Goal: Contribute content: Add original content to the website for others to see

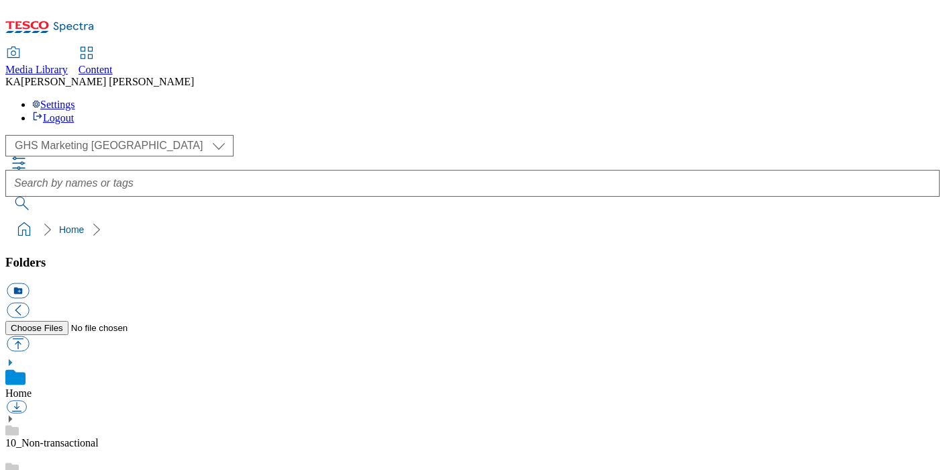
scroll to position [209, 0]
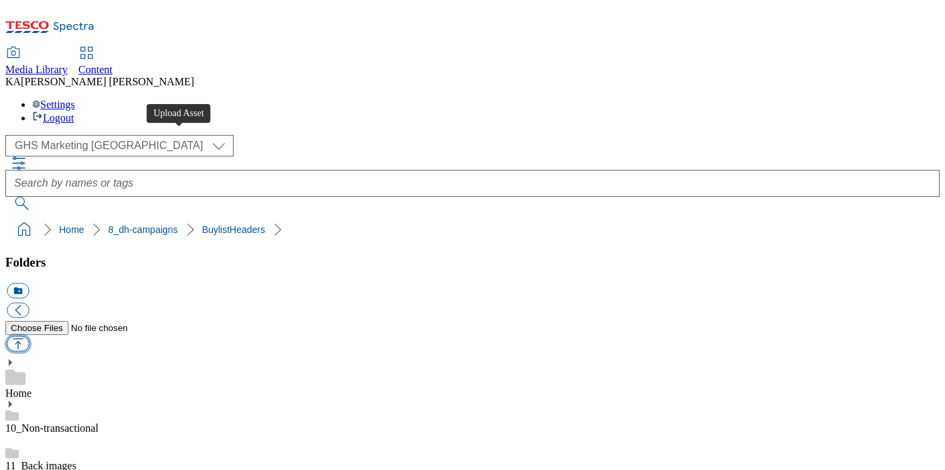
click at [29, 336] on button "button" at bounding box center [18, 343] width 22 height 15
type input "C:\fakepath\1759755133669-ad542464_Pie_minister_LegoBrand_H_1184x333_V1.jpg"
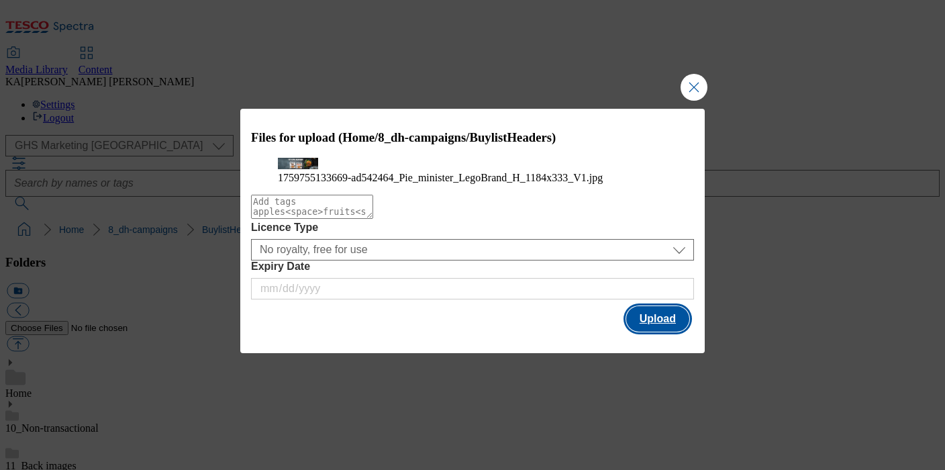
click at [650, 332] on button "Upload" at bounding box center [657, 319] width 63 height 26
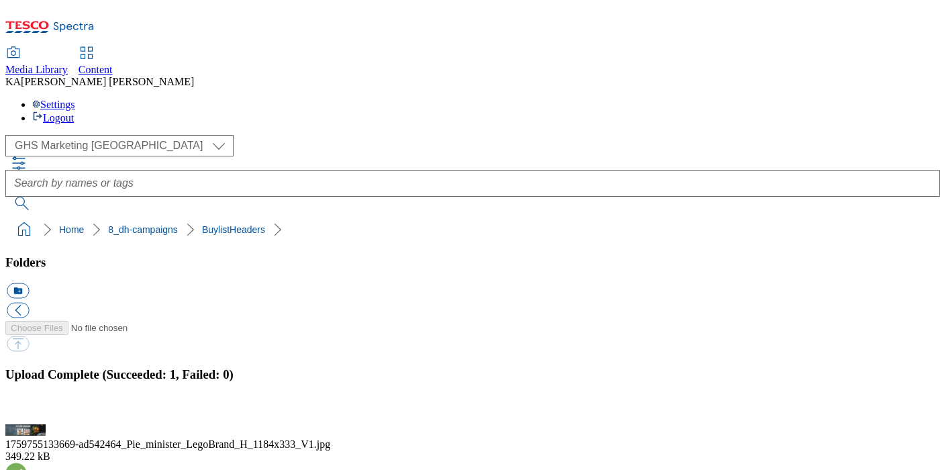
click at [27, 410] on button "button" at bounding box center [17, 416] width 20 height 13
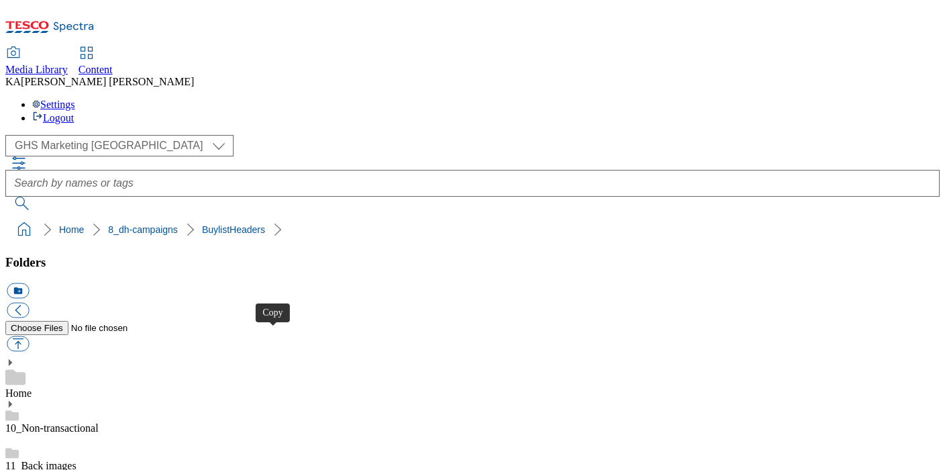
click at [29, 336] on button "button" at bounding box center [18, 343] width 22 height 15
type input "C:\fakepath\1759217288849-ad541987_Nivea_LegoBrand_H_1184x333_V1.jpg"
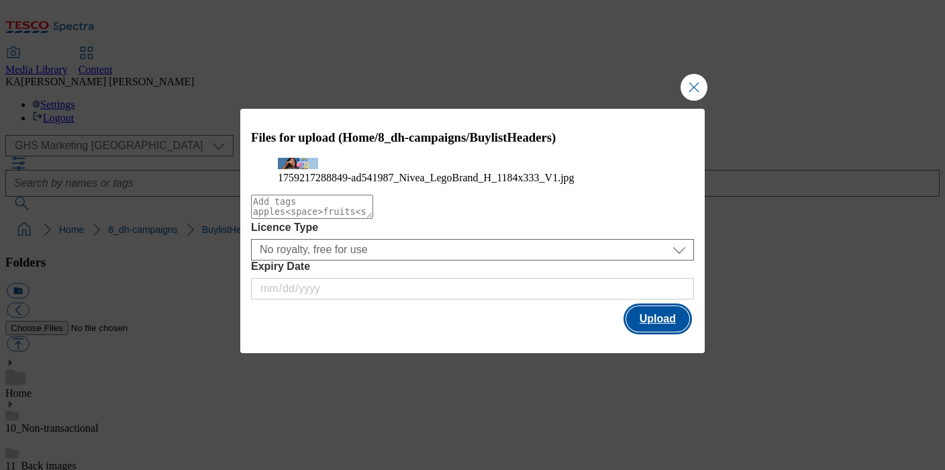
click at [634, 332] on button "Upload" at bounding box center [657, 319] width 63 height 26
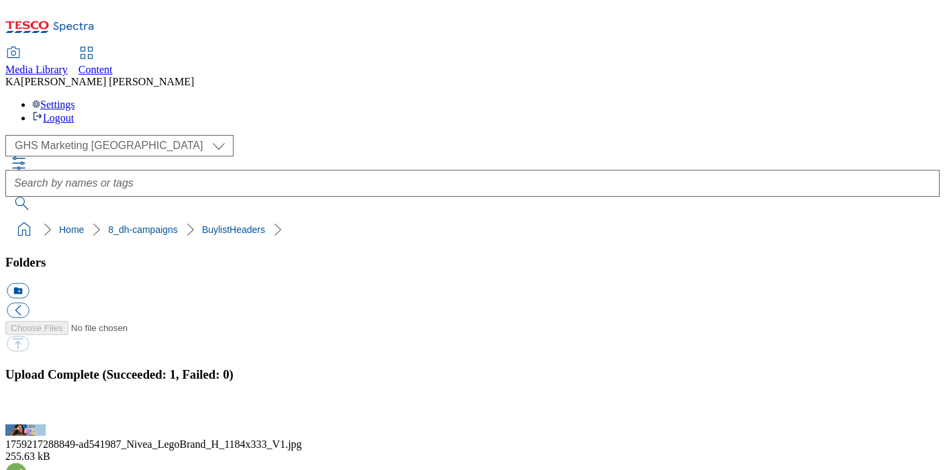
click at [27, 410] on button "button" at bounding box center [17, 416] width 20 height 13
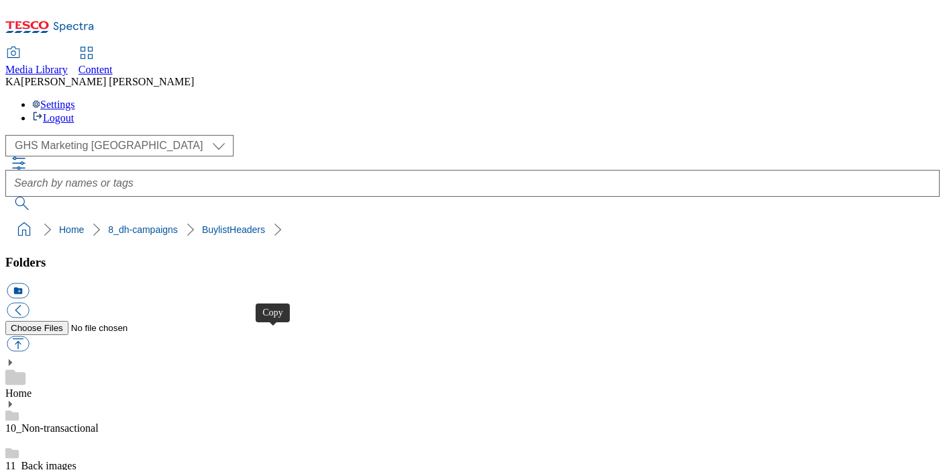
click at [29, 336] on button "button" at bounding box center [18, 343] width 22 height 15
type input "C:\fakepath\1756990814237-ad541799_Shaken_Udder_Protein_Legobrand_H_1184X333_V2…"
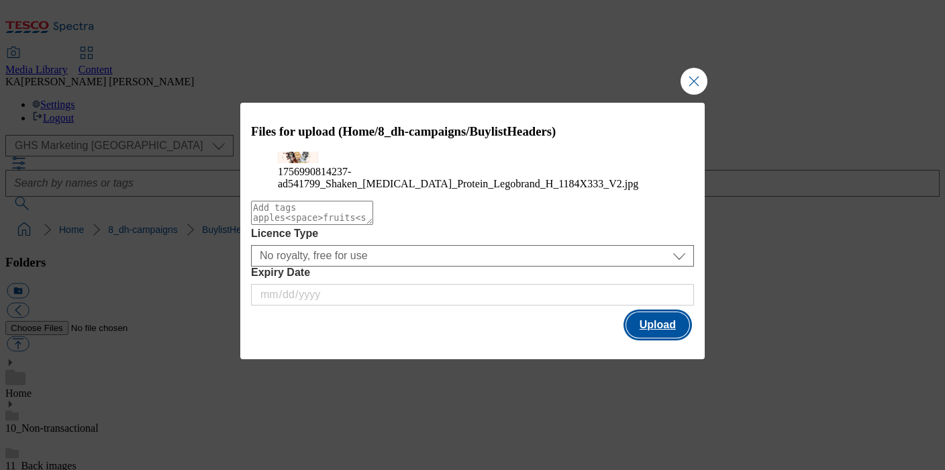
click at [659, 338] on button "Upload" at bounding box center [657, 325] width 63 height 26
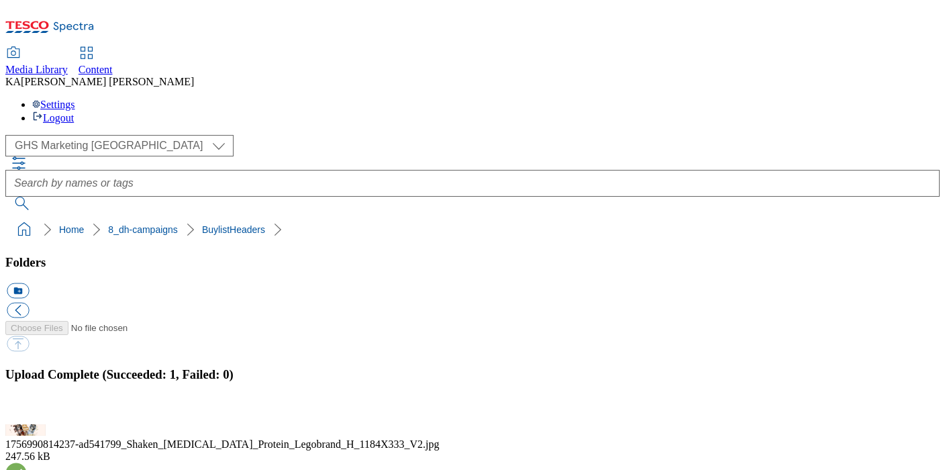
click at [27, 410] on button "button" at bounding box center [17, 416] width 20 height 13
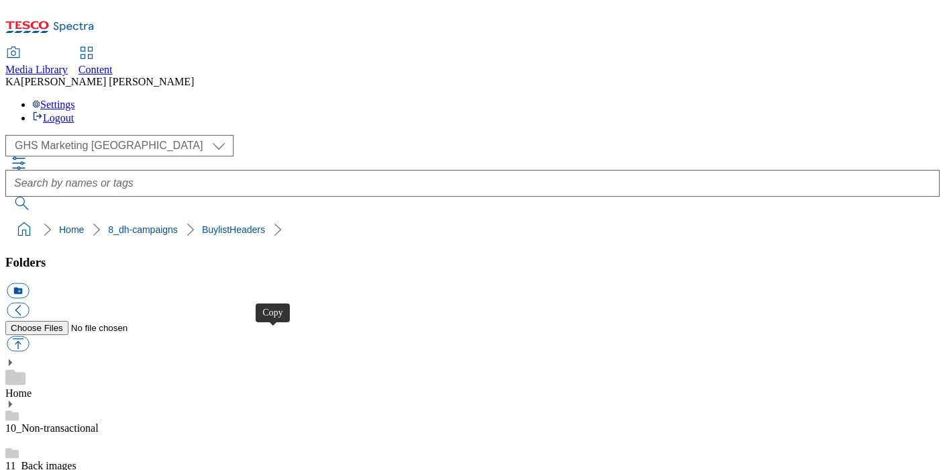
click at [29, 336] on button "button" at bounding box center [18, 343] width 22 height 15
type input "C:\fakepath\1759307561743-ad541777_Muller_My_Protein_LegoBrand_H_1184x333_V1.jpg"
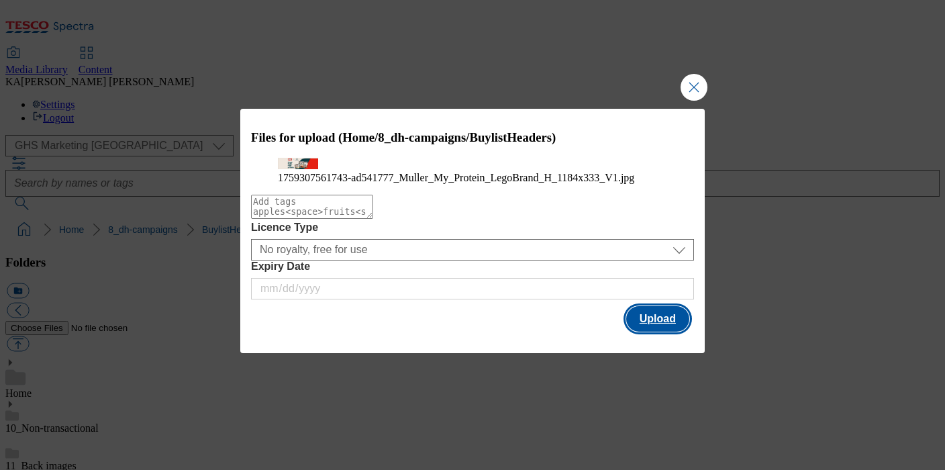
click at [655, 332] on button "Upload" at bounding box center [657, 319] width 63 height 26
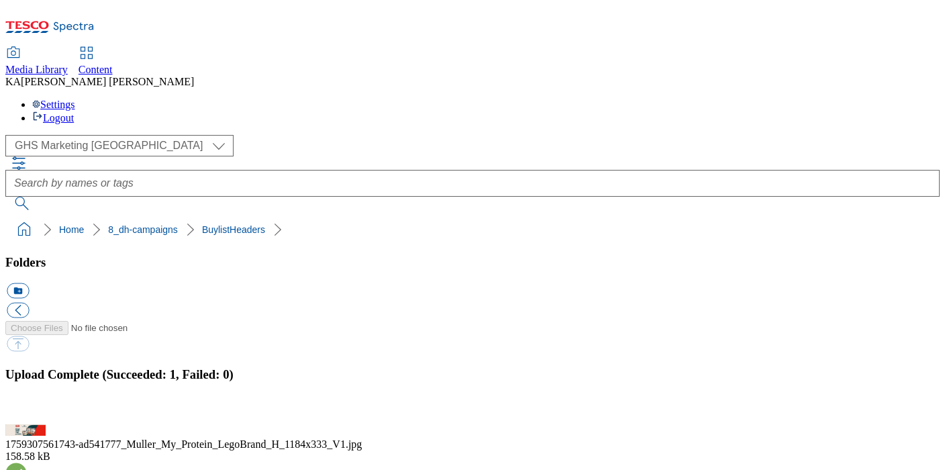
click at [27, 410] on button "button" at bounding box center [17, 416] width 20 height 13
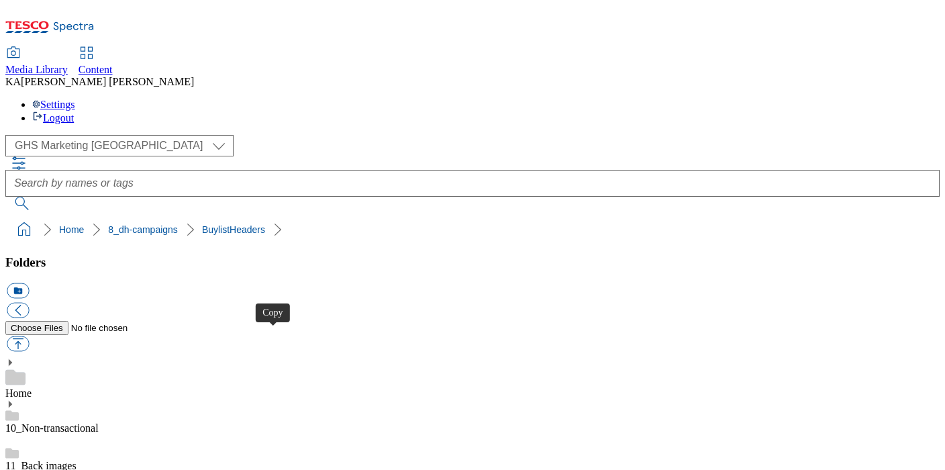
click at [29, 336] on button "button" at bounding box center [18, 343] width 22 height 15
type input "C:\fakepath\1759488244481-ad541777_Muller_My_Protein_LegoBrand_2560x320_V2.jpg"
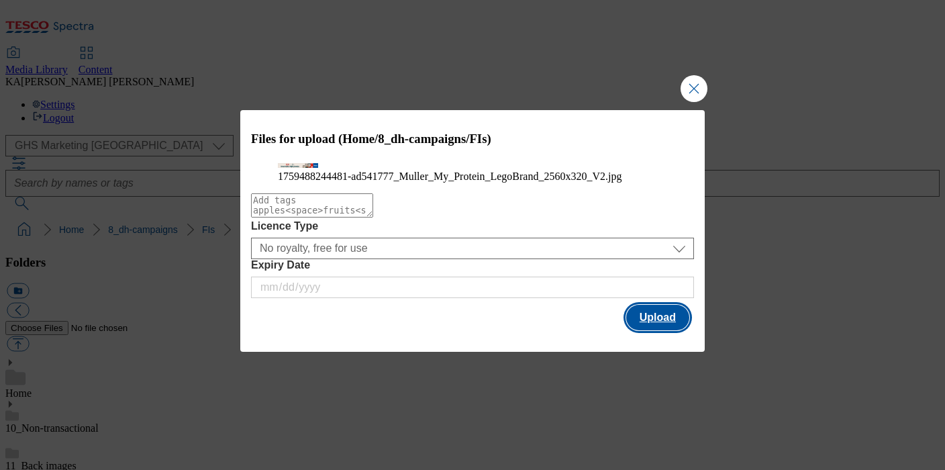
click at [657, 330] on button "Upload" at bounding box center [657, 318] width 63 height 26
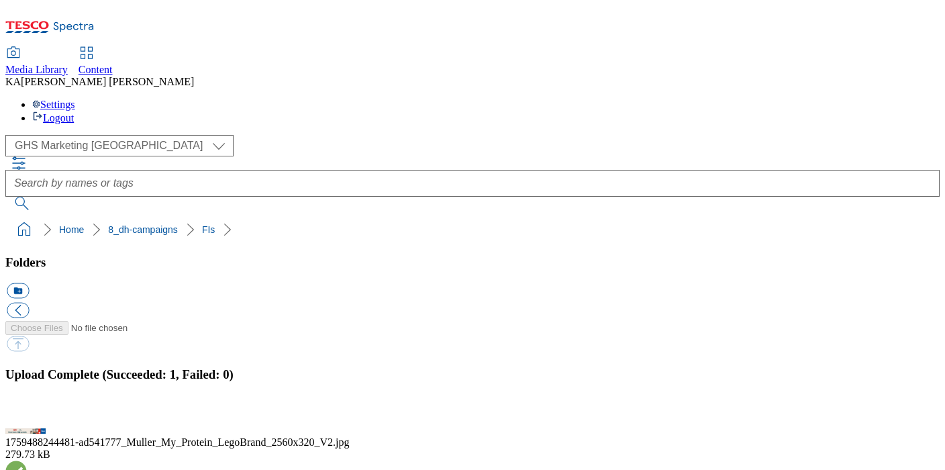
click at [27, 410] on button "button" at bounding box center [17, 416] width 20 height 13
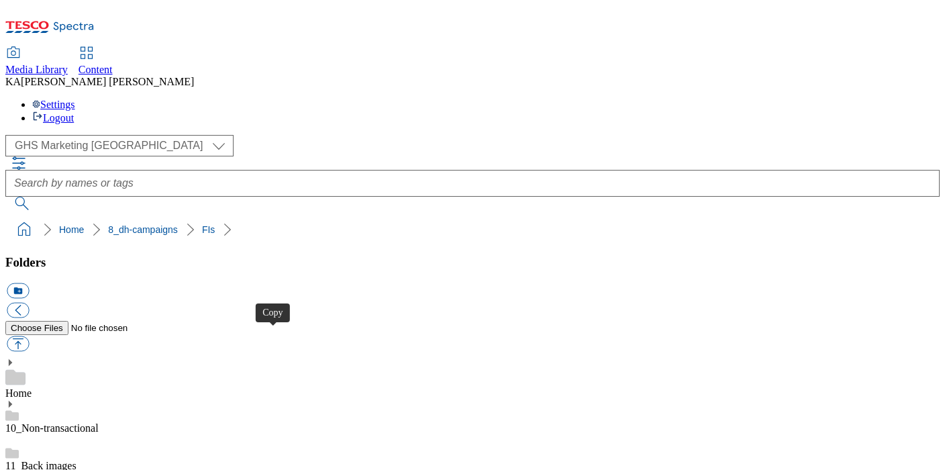
click at [29, 336] on button "button" at bounding box center [18, 343] width 22 height 15
type input "C:\fakepath\1759313023186-ad541438_Muller_Light_Greek_LegoBrand_2560x320_V1.jpg"
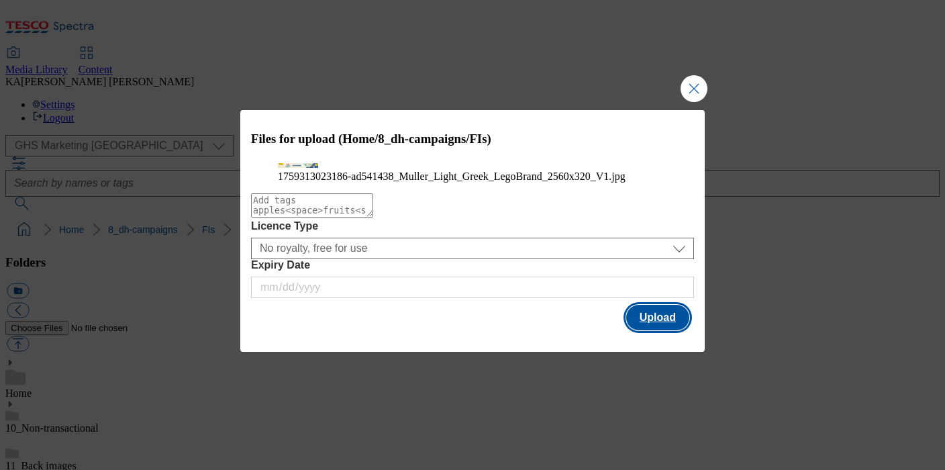
click at [647, 330] on button "Upload" at bounding box center [657, 318] width 63 height 26
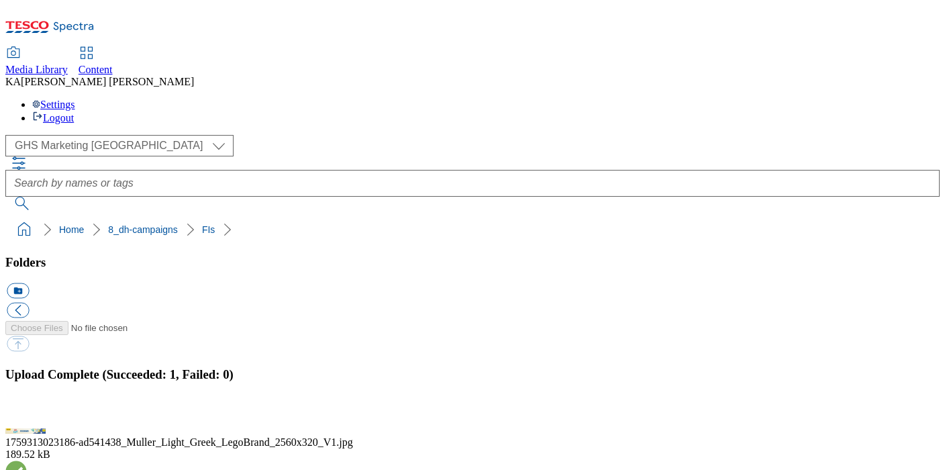
click at [27, 410] on button "button" at bounding box center [17, 416] width 20 height 13
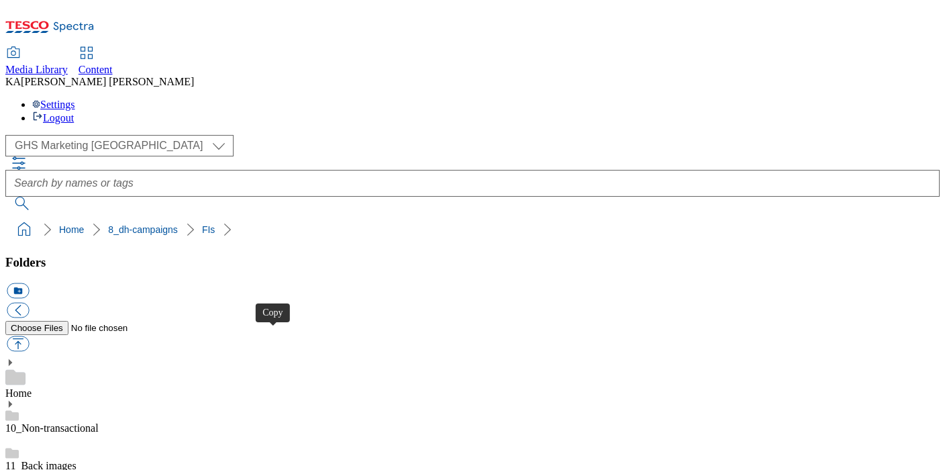
click at [29, 336] on button "button" at bounding box center [18, 343] width 22 height 15
type input "C:\fakepath\1759313412401-ad541438_Muller_Light_Greek_LegoBrand_H_1184x333_V1.j…"
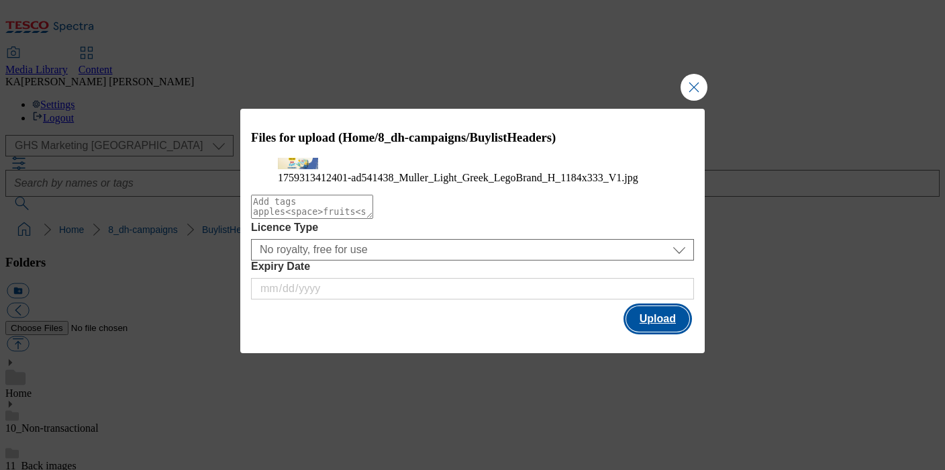
click at [681, 332] on button "Upload" at bounding box center [657, 319] width 63 height 26
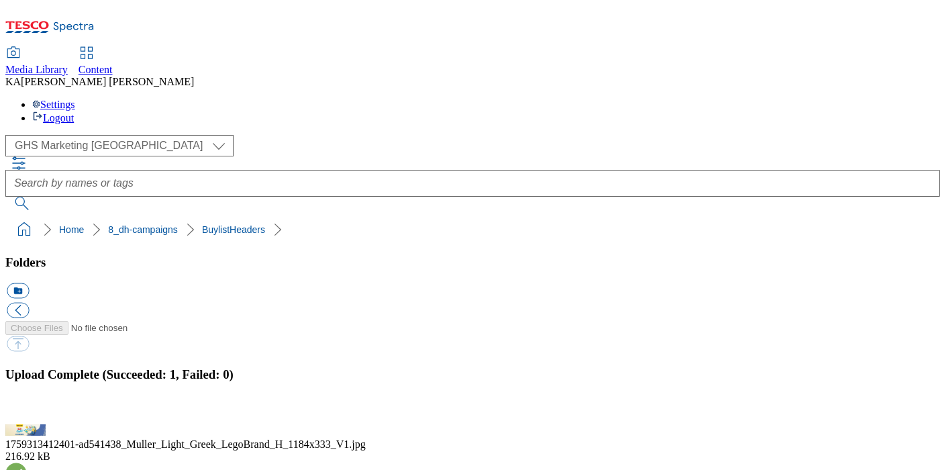
click at [27, 410] on button "button" at bounding box center [17, 416] width 20 height 13
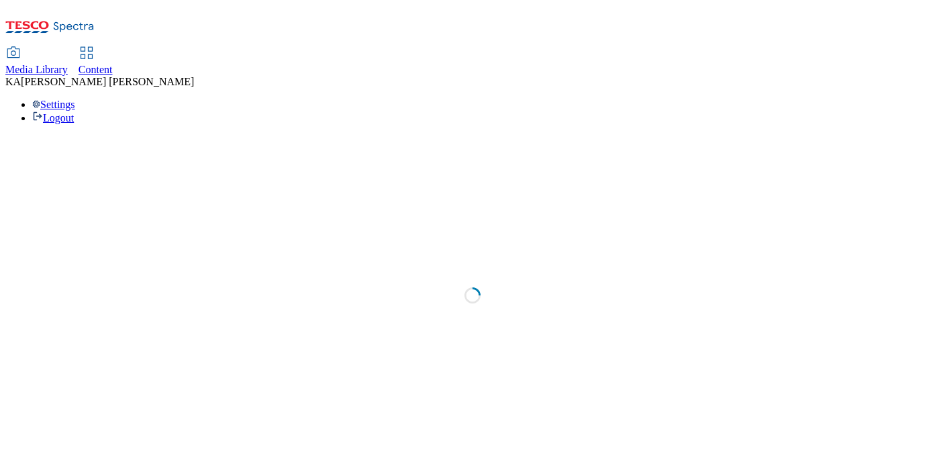
select select "ghs-[GEOGRAPHIC_DATA]"
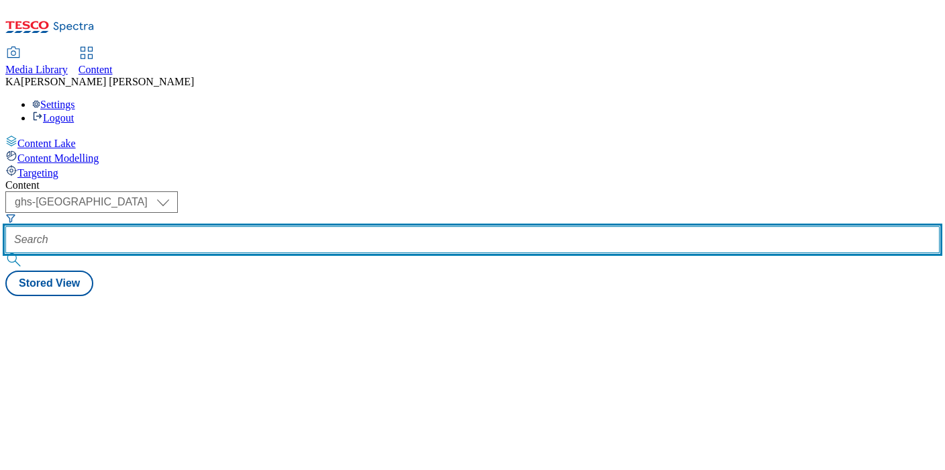
click at [318, 226] on input "text" at bounding box center [472, 239] width 935 height 27
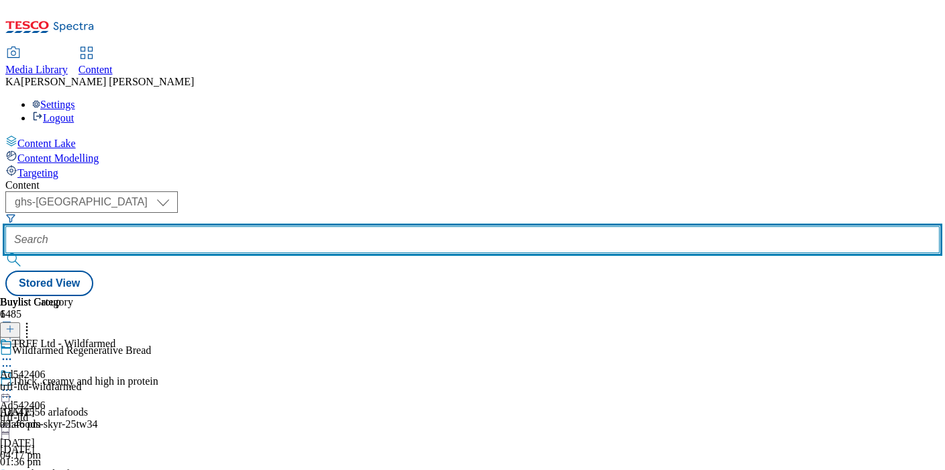
paste input "pieminister-kitchens-pies-25tw34"
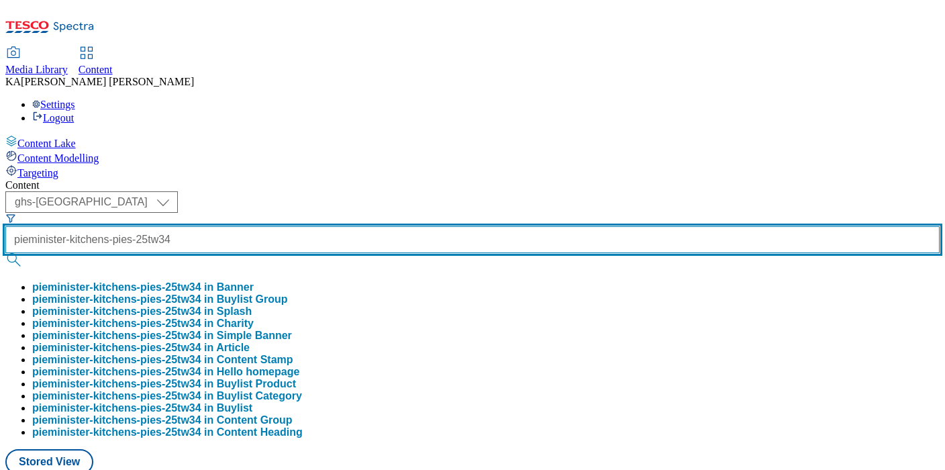
type input "pieminister-kitchens-pies-25tw34"
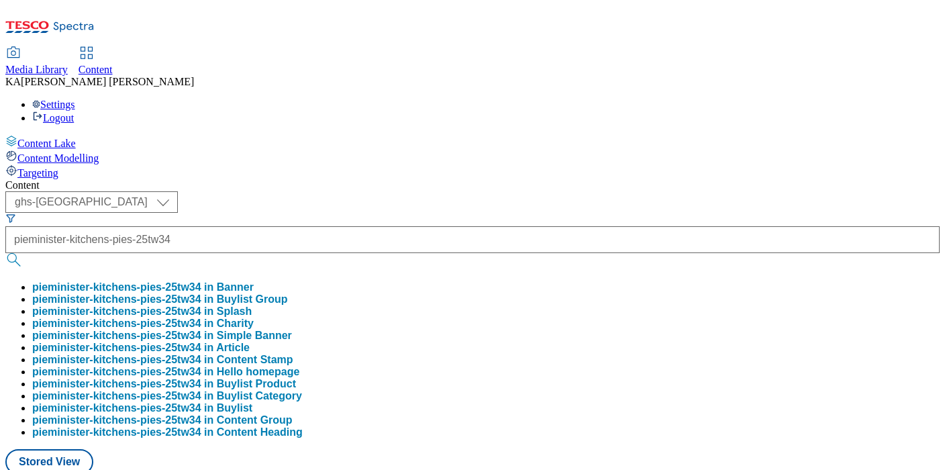
scroll to position [0, 0]
click at [288, 293] on button "pieminister-kitchens-pies-25tw34 in Buylist Group" at bounding box center [160, 299] width 256 height 12
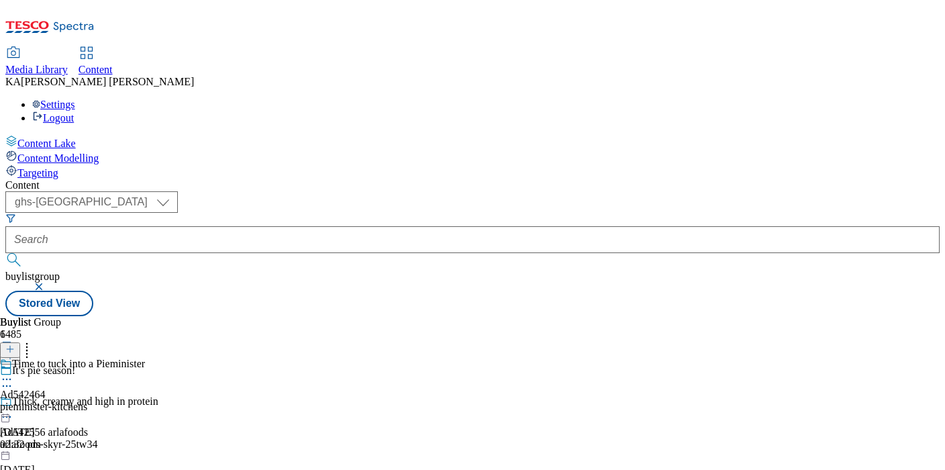
click at [13, 373] on icon at bounding box center [6, 379] width 13 height 13
click at [57, 403] on span "Edit" at bounding box center [49, 408] width 15 height 10
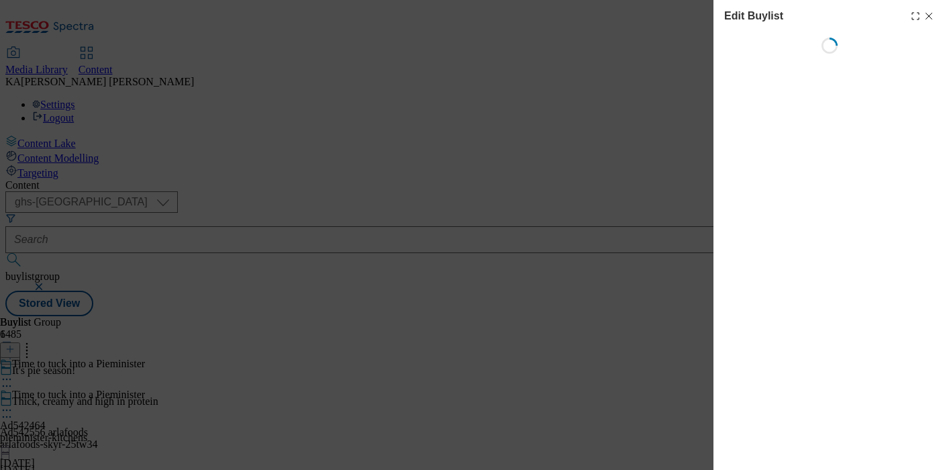
select select "tactical"
select select "supplier funded short term 1-3 weeks"
select select "dunnhumby"
select select "Banner"
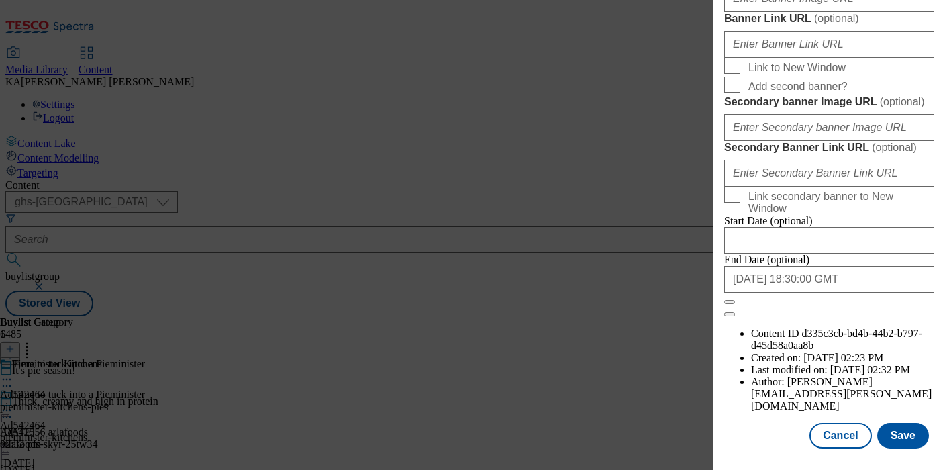
scroll to position [1168, 0]
paste input "[URL][DOMAIN_NAME]"
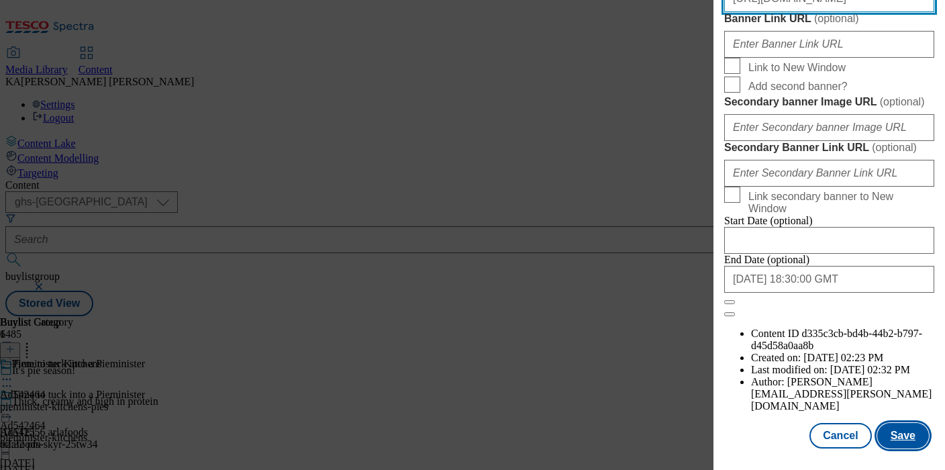
type input "[URL][DOMAIN_NAME]"
click at [905, 441] on button "Save" at bounding box center [903, 436] width 52 height 26
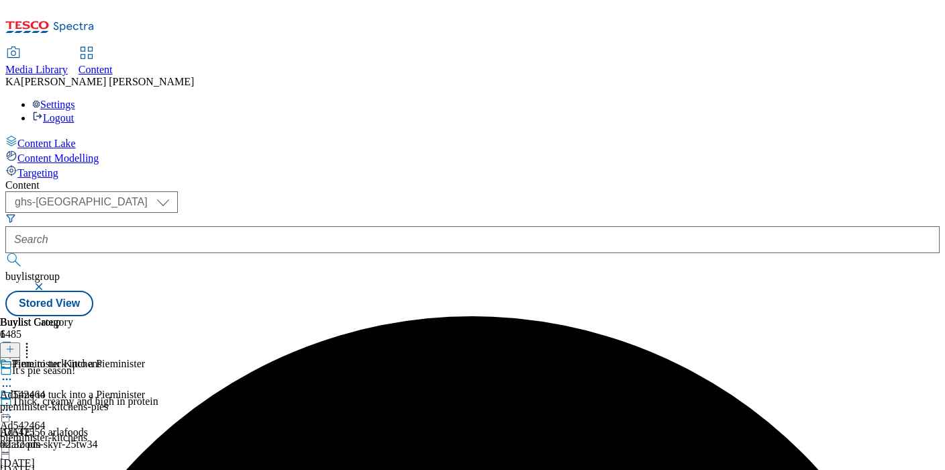
click at [13, 403] on icon at bounding box center [6, 409] width 13 height 13
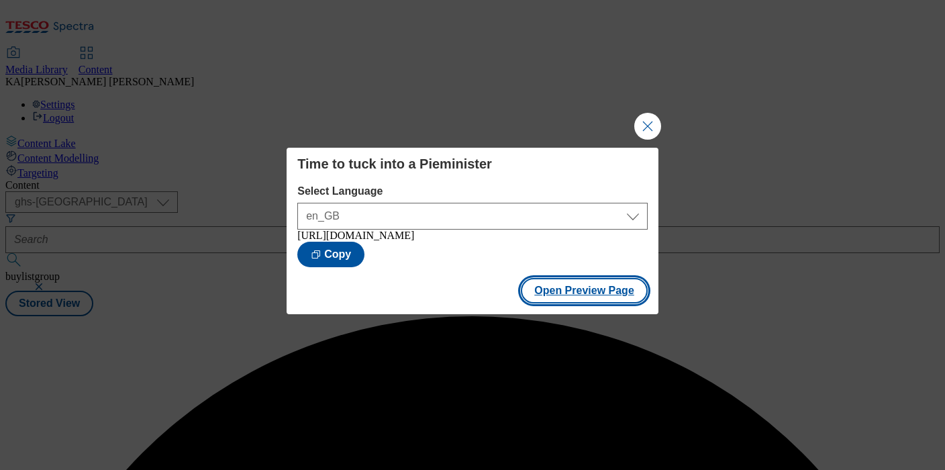
click at [543, 297] on button "Open Preview Page" at bounding box center [584, 291] width 127 height 26
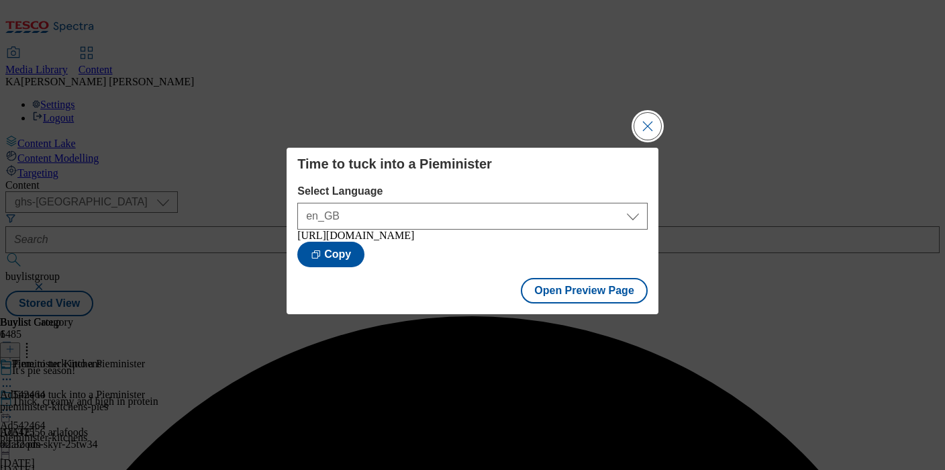
click at [642, 122] on button "Close Modal" at bounding box center [647, 126] width 27 height 27
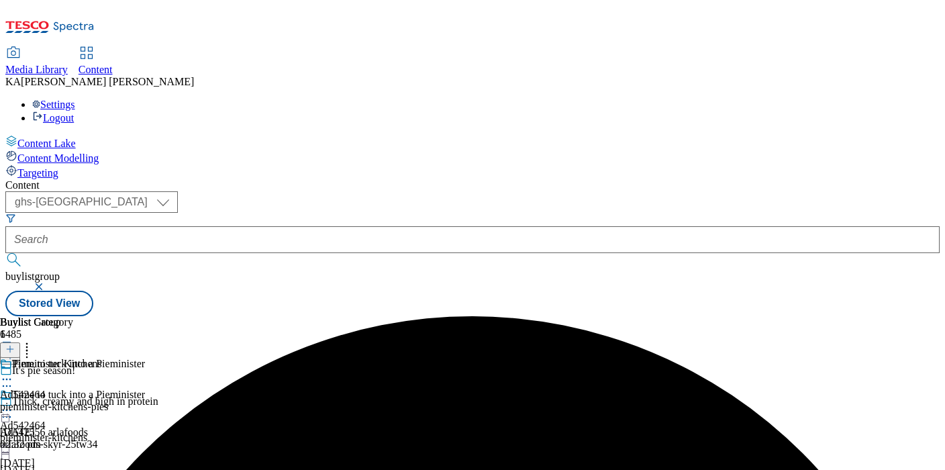
click at [13, 403] on icon at bounding box center [6, 409] width 13 height 13
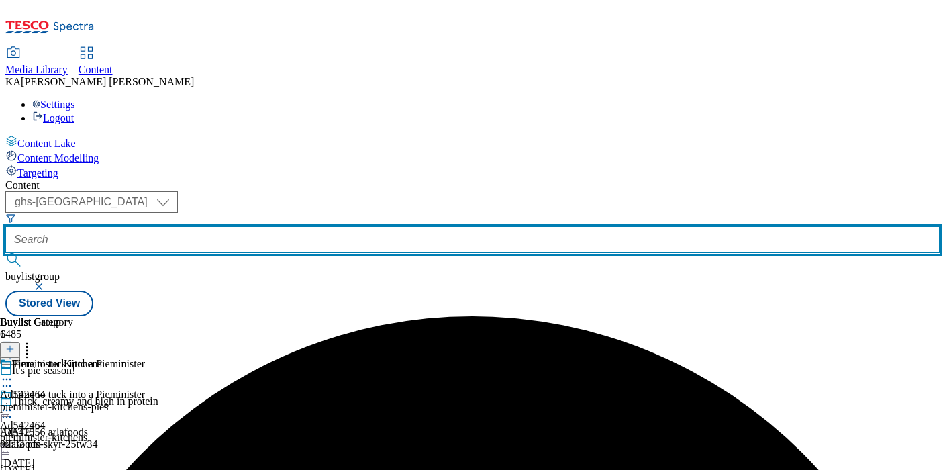
click at [322, 226] on input "text" at bounding box center [472, 239] width 935 height 27
paste input "beiersdorf-[GEOGRAPHIC_DATA]-25tw34"
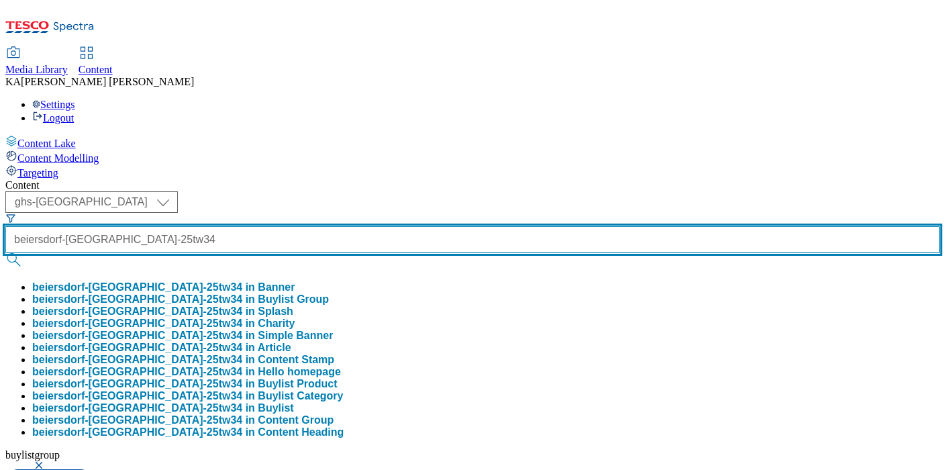
scroll to position [0, 8]
type input "beiersdorf-[GEOGRAPHIC_DATA]-25tw34"
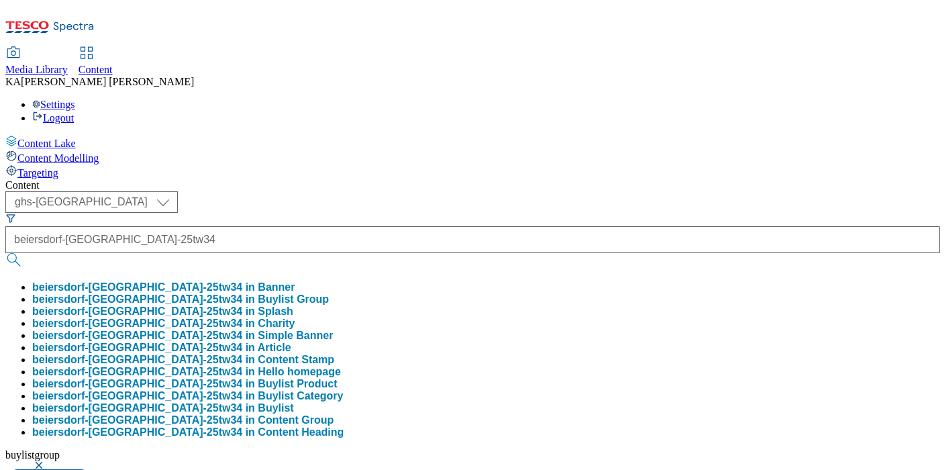
scroll to position [0, 0]
click at [311, 293] on button "beiersdorf-[GEOGRAPHIC_DATA]-25tw34 in Buylist Group" at bounding box center [180, 299] width 297 height 12
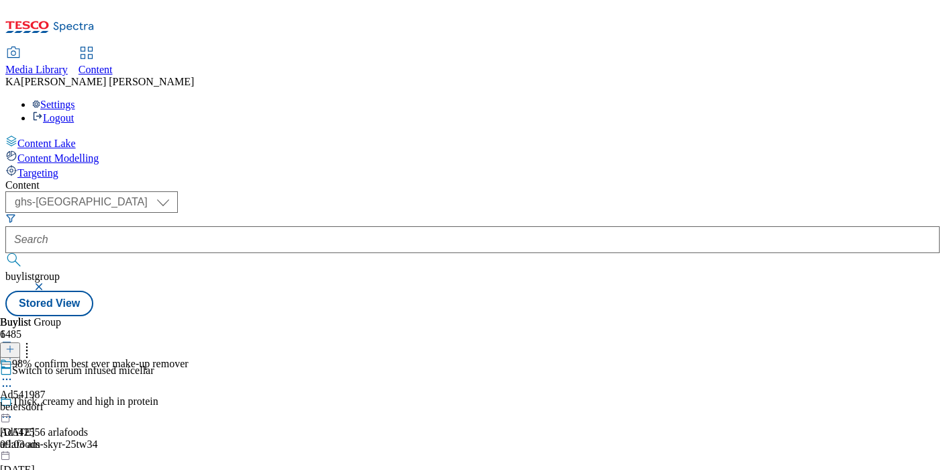
click at [13, 373] on icon at bounding box center [6, 379] width 13 height 13
click at [57, 403] on span "Edit" at bounding box center [49, 408] width 15 height 10
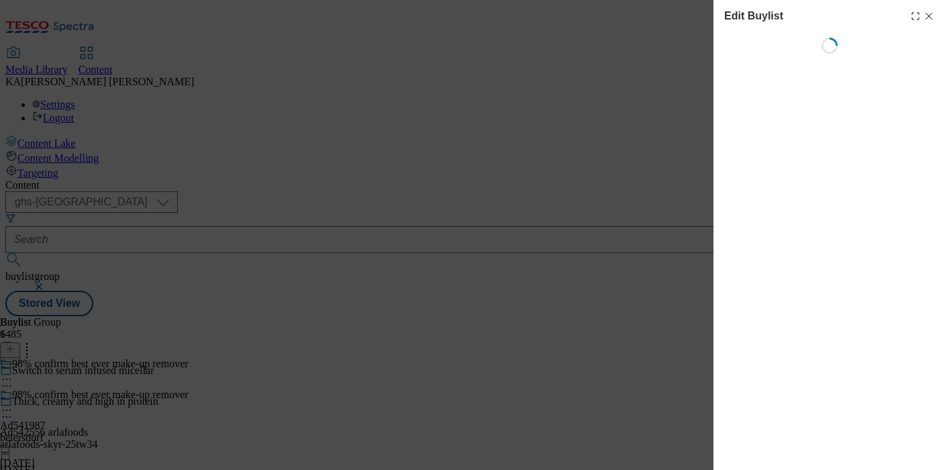
select select "tactical"
select select "supplier funded short term 1-3 weeks"
select select "dunnhumby"
select select "Banner"
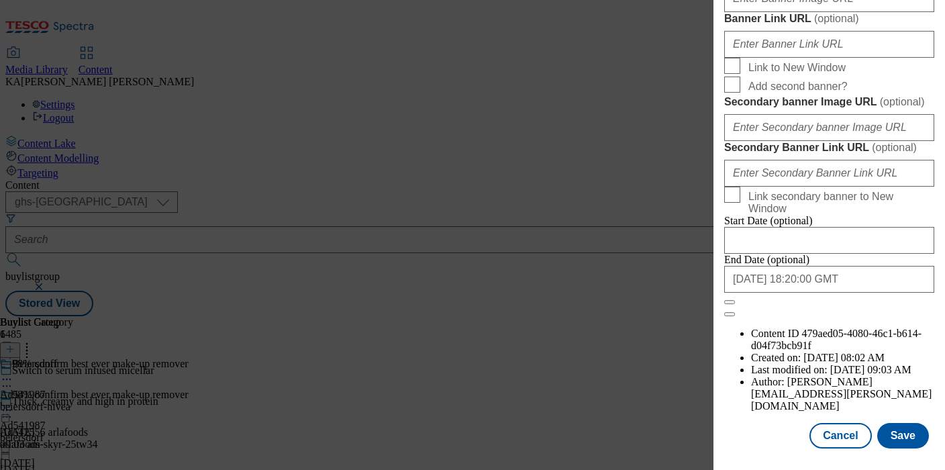
scroll to position [1332, 0]
paste input "[URL][DOMAIN_NAME]"
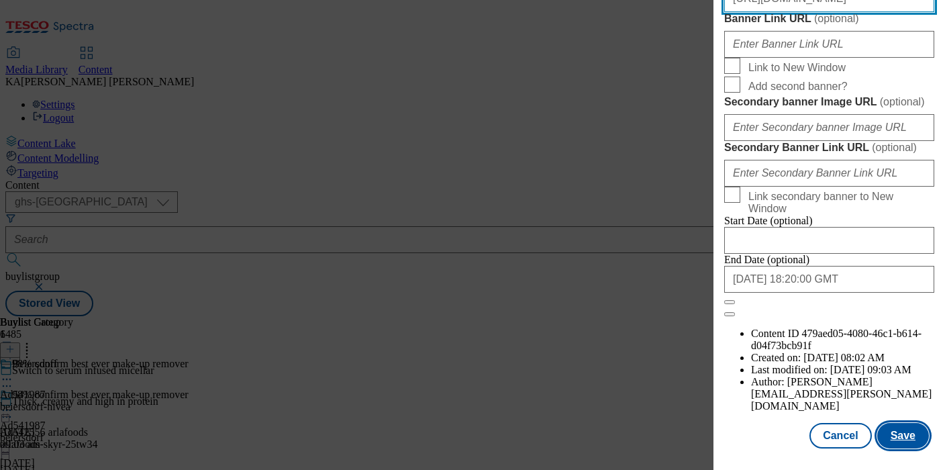
type input "[URL][DOMAIN_NAME]"
click at [898, 427] on button "Save" at bounding box center [903, 436] width 52 height 26
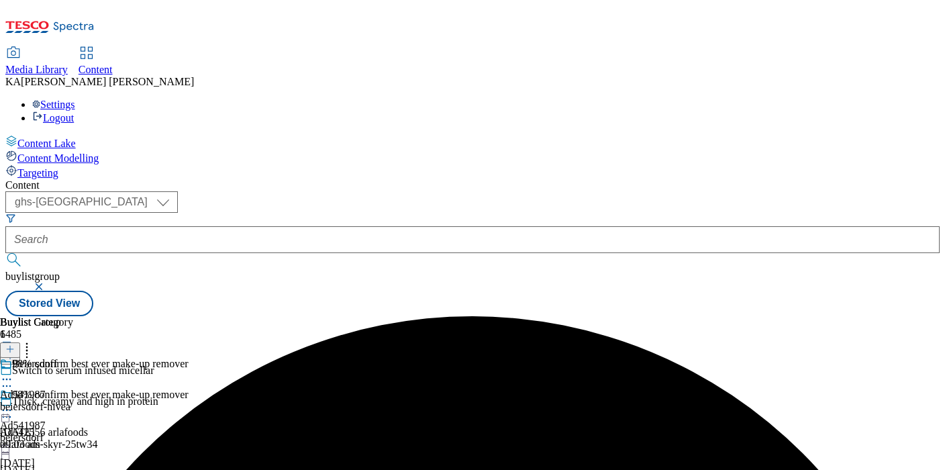
click at [13, 403] on icon at bounding box center [6, 409] width 13 height 13
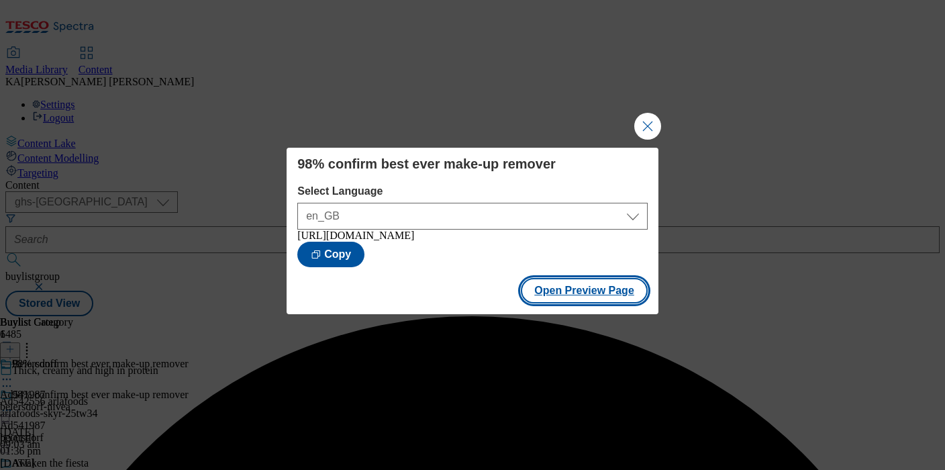
click at [568, 303] on button "Open Preview Page" at bounding box center [584, 291] width 127 height 26
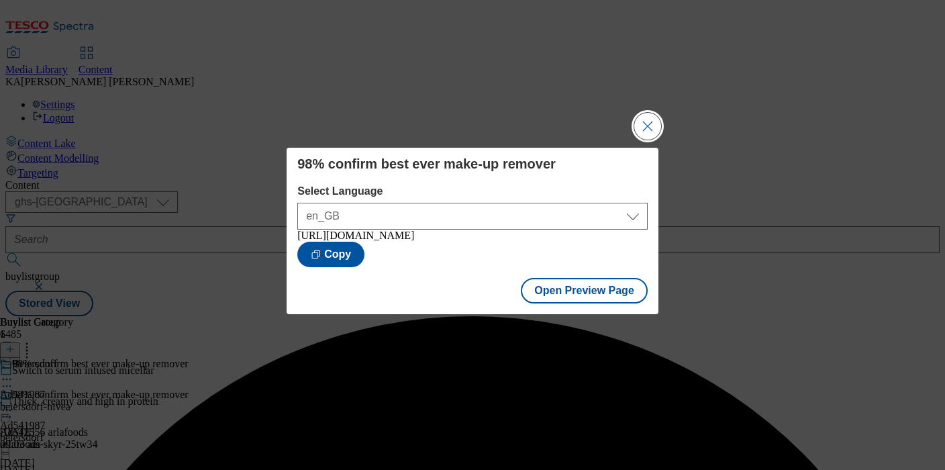
click at [655, 121] on button "Close Modal" at bounding box center [647, 126] width 27 height 27
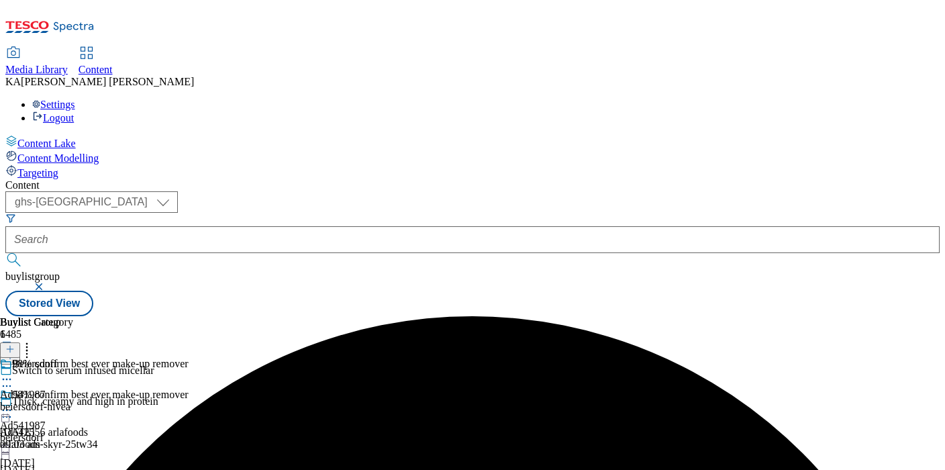
click at [13, 403] on icon at bounding box center [6, 409] width 13 height 13
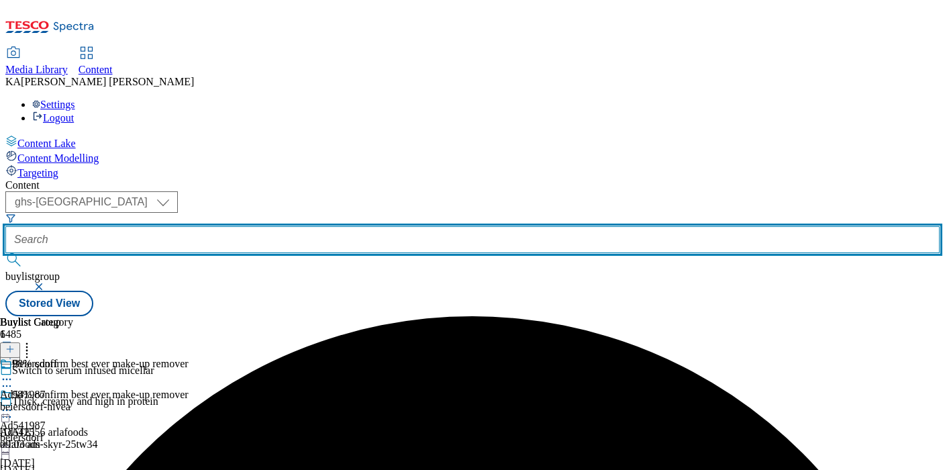
click at [321, 226] on input "text" at bounding box center [472, 239] width 935 height 27
paste input "shaken-[MEDICAL_DATA]-milkshake-25tw34/"
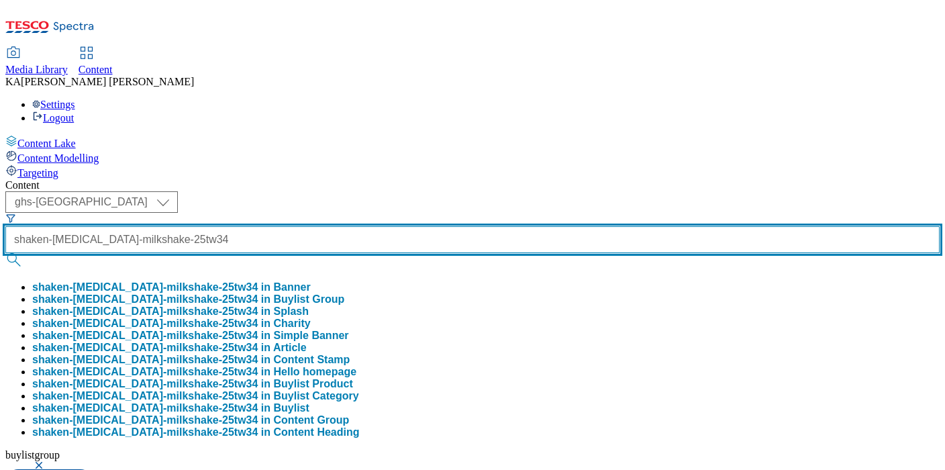
scroll to position [0, 40]
type input "shaken-[MEDICAL_DATA]-milkshake-25tw34"
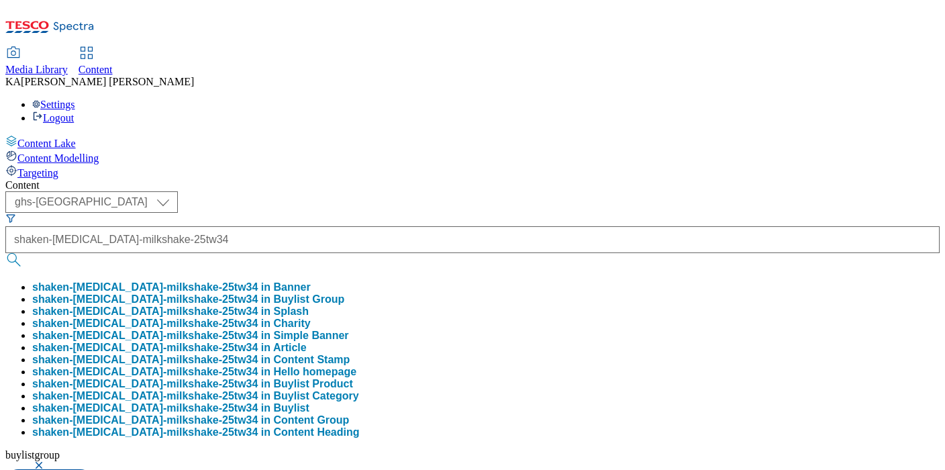
click at [301, 293] on button "shaken-[MEDICAL_DATA]-milkshake-25tw34 in Buylist Group" at bounding box center [188, 299] width 312 height 12
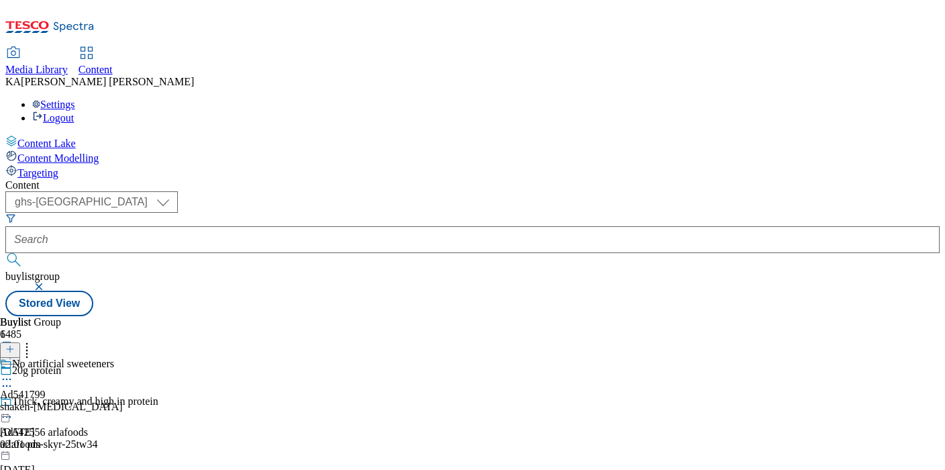
click at [13, 373] on icon at bounding box center [6, 379] width 13 height 13
click at [57, 403] on span "Edit" at bounding box center [49, 408] width 15 height 10
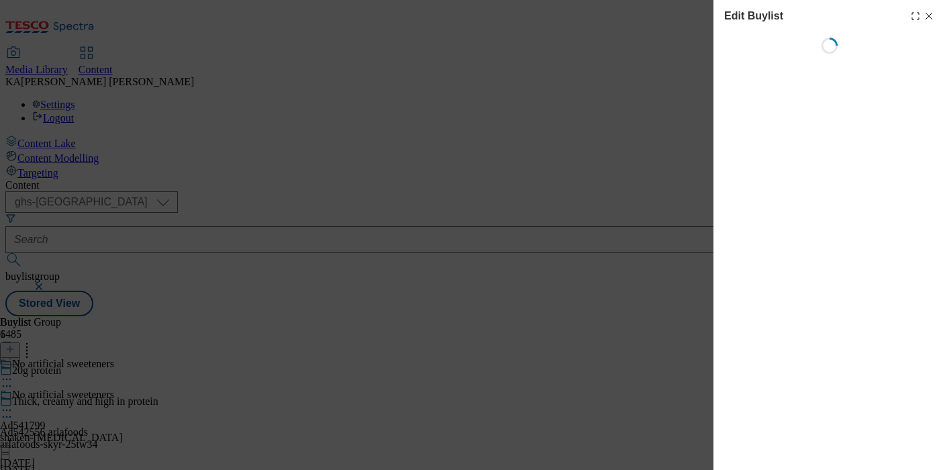
select select "tactical"
select select "supplier funded short term 1-3 weeks"
select select "dunnhumby"
select select "Banner"
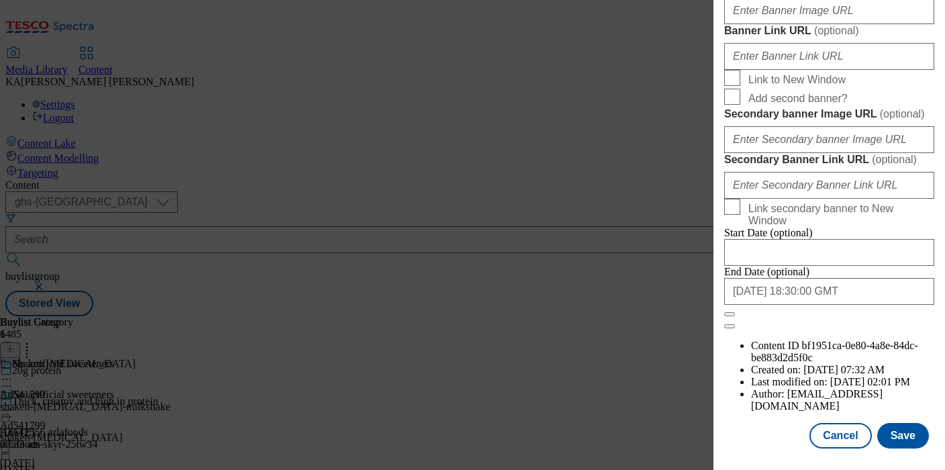
scroll to position [1194, 0]
click at [746, 24] on input "Banner Image URL ( optional )" at bounding box center [829, 10] width 210 height 27
paste input "[URL][DOMAIN_NAME][MEDICAL_DATA]"
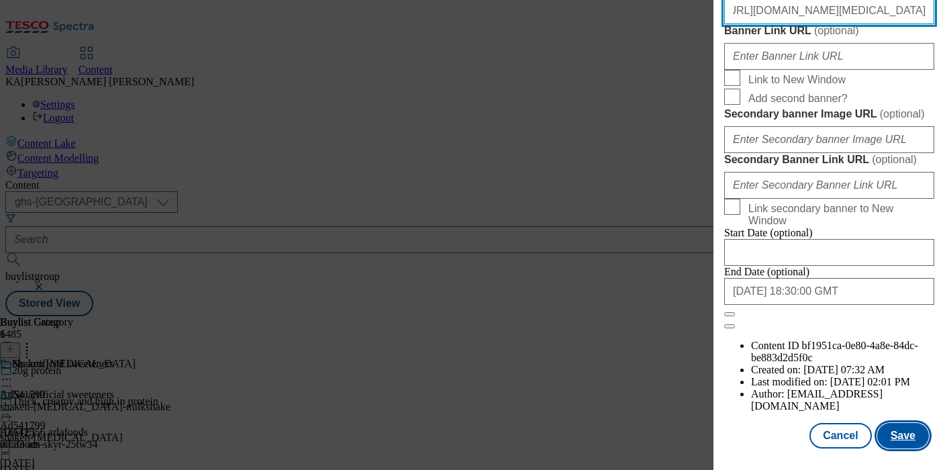
type input "[URL][DOMAIN_NAME][MEDICAL_DATA]"
click at [919, 445] on button "Save" at bounding box center [903, 436] width 52 height 26
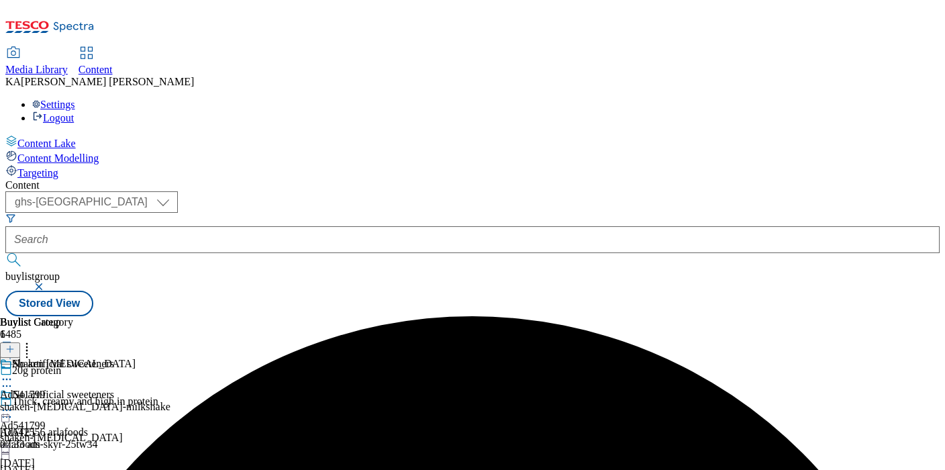
click at [13, 403] on icon at bounding box center [6, 409] width 13 height 13
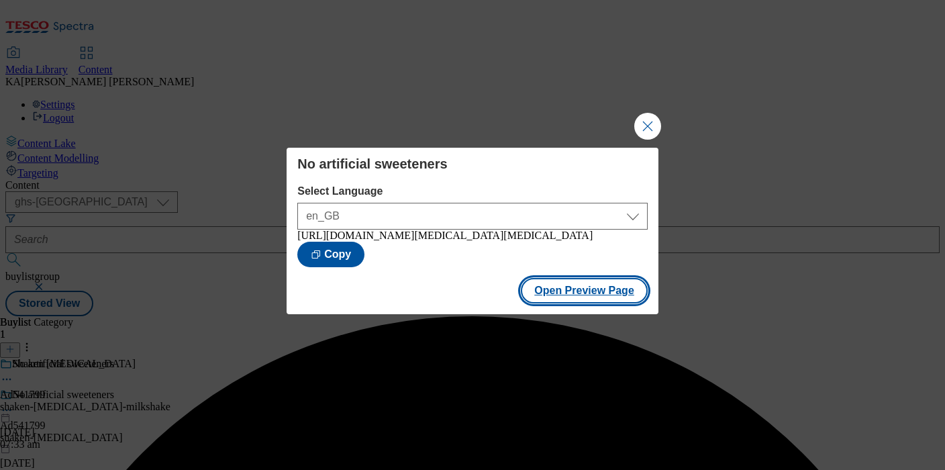
click at [537, 301] on button "Open Preview Page" at bounding box center [584, 291] width 127 height 26
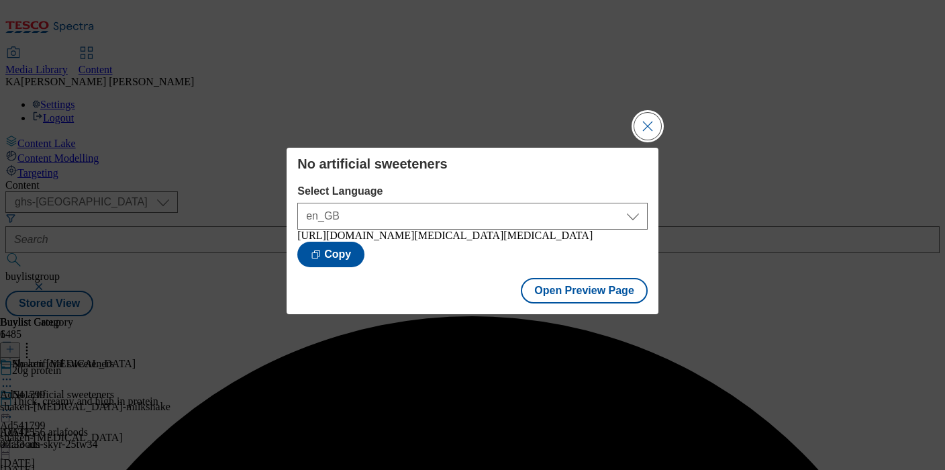
click at [643, 114] on button "Close Modal" at bounding box center [647, 126] width 27 height 27
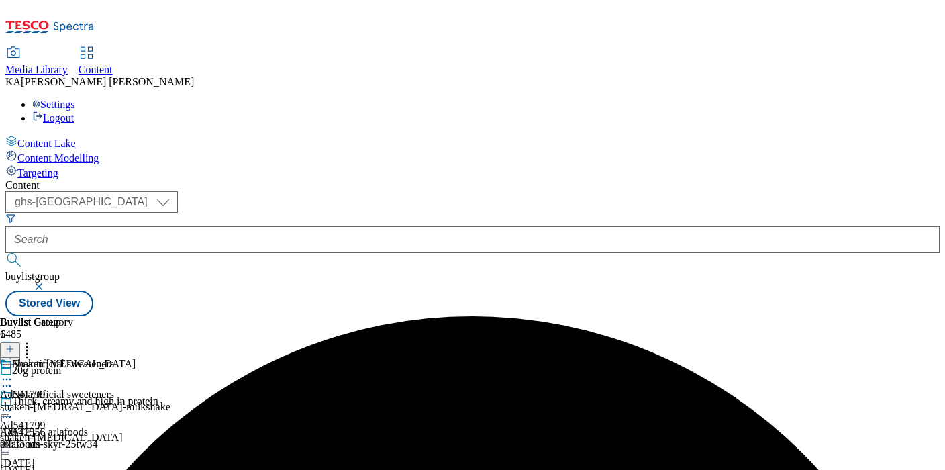
click at [13, 403] on icon at bounding box center [6, 409] width 13 height 13
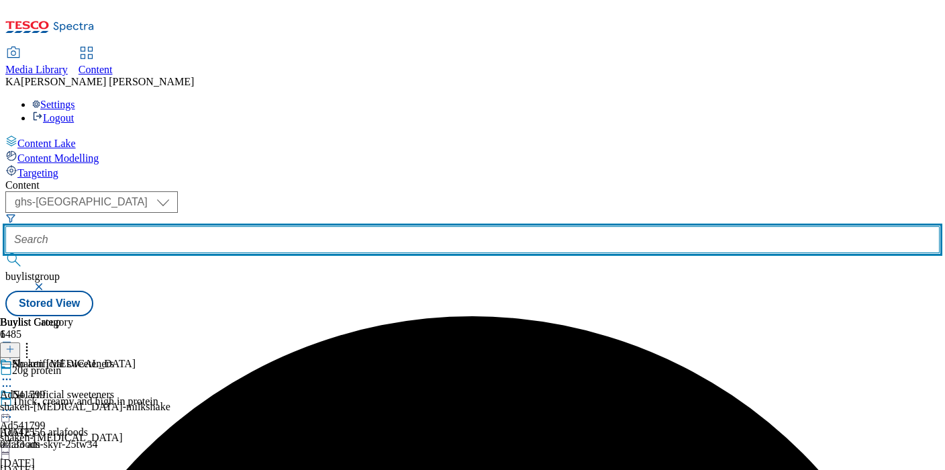
click at [321, 226] on input "text" at bounding box center [472, 239] width 935 height 27
paste input "[PERSON_NAME]-dairy-my-protein-25tw34"
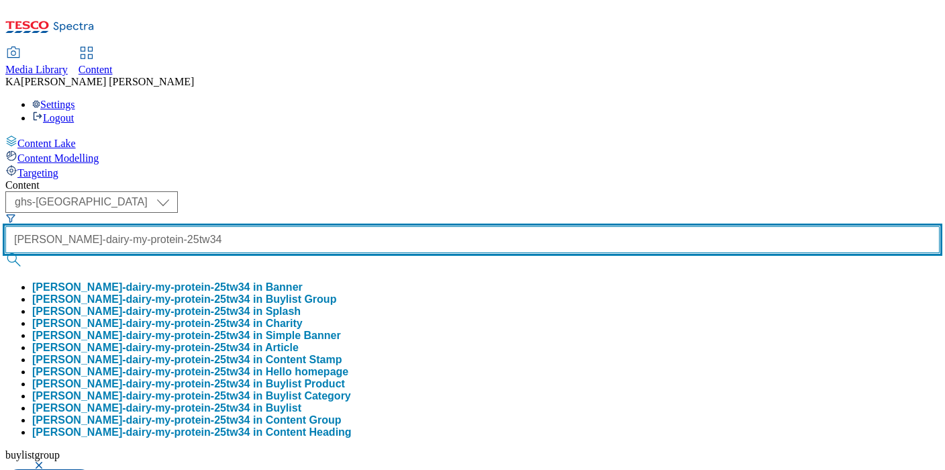
scroll to position [0, 40]
type input "[PERSON_NAME]-dairy-my-protein-25tw34"
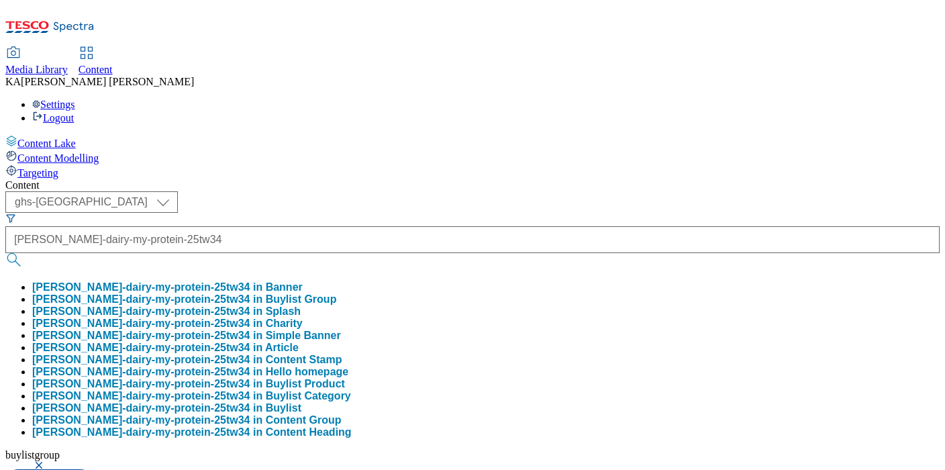
scroll to position [0, 0]
click at [326, 293] on button "[PERSON_NAME]-dairy-my-protein-25tw34 in Buylist Group" at bounding box center [184, 299] width 304 height 12
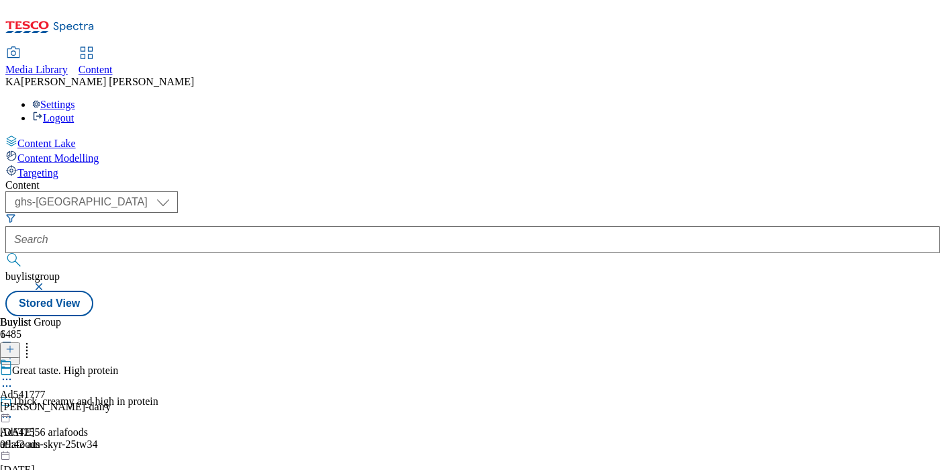
click at [13, 373] on icon at bounding box center [6, 379] width 13 height 13
click at [57, 403] on span "Edit" at bounding box center [49, 408] width 15 height 10
select select "tactical"
select select "supplier funded short term 1-3 weeks"
select select "dunnhumby"
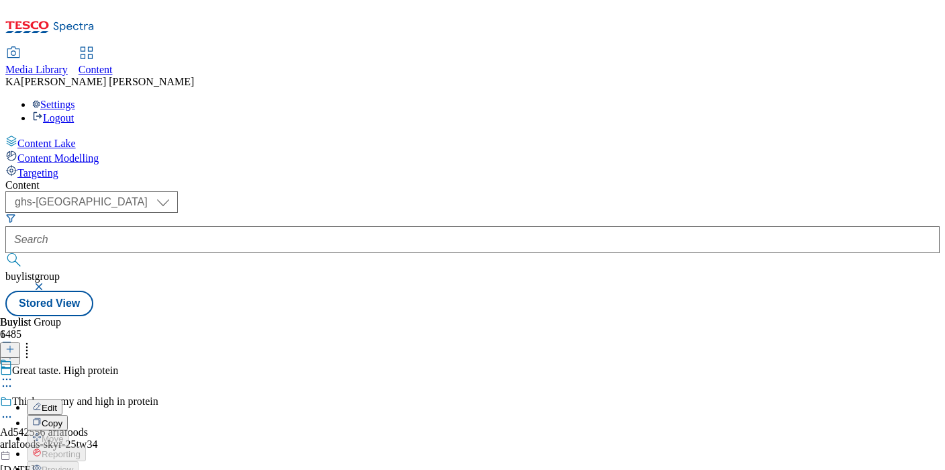
select select "Banner"
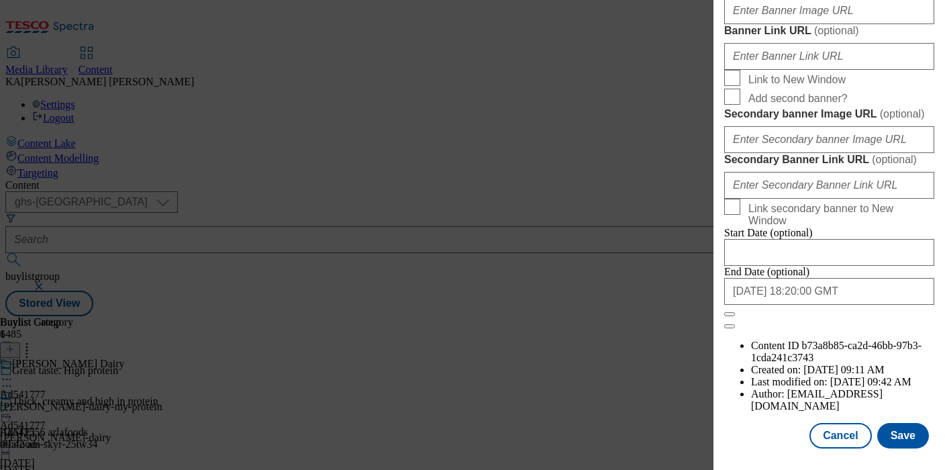
scroll to position [1213, 0]
click at [762, 24] on input "Banner Image URL ( optional )" at bounding box center [829, 10] width 210 height 27
paste input "[URL][DOMAIN_NAME]"
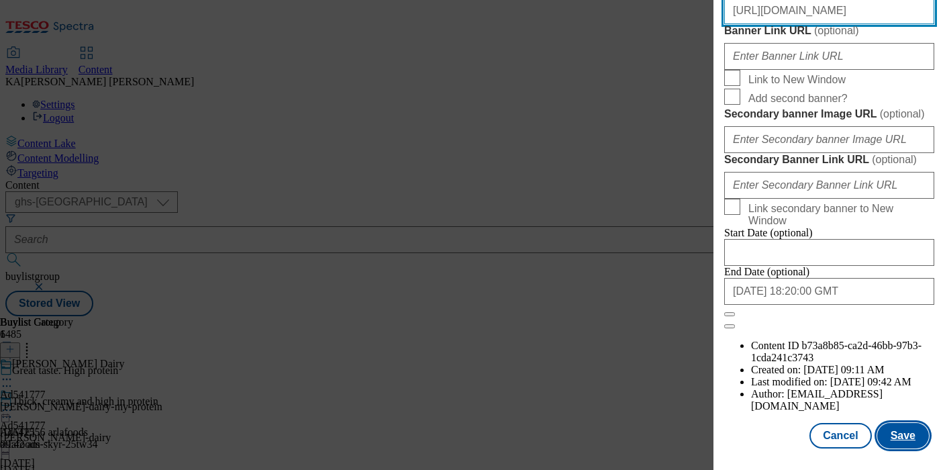
type input "[URL][DOMAIN_NAME]"
click at [897, 432] on button "Save" at bounding box center [903, 436] width 52 height 26
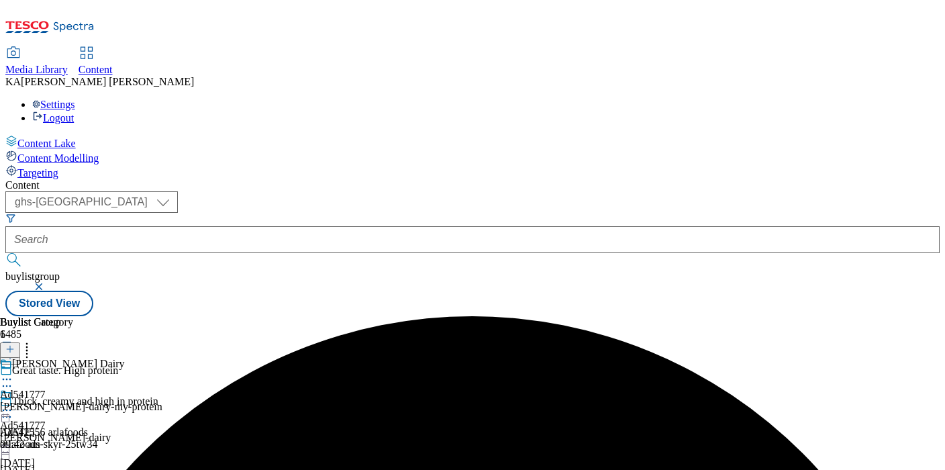
click at [13, 403] on icon at bounding box center [6, 409] width 13 height 13
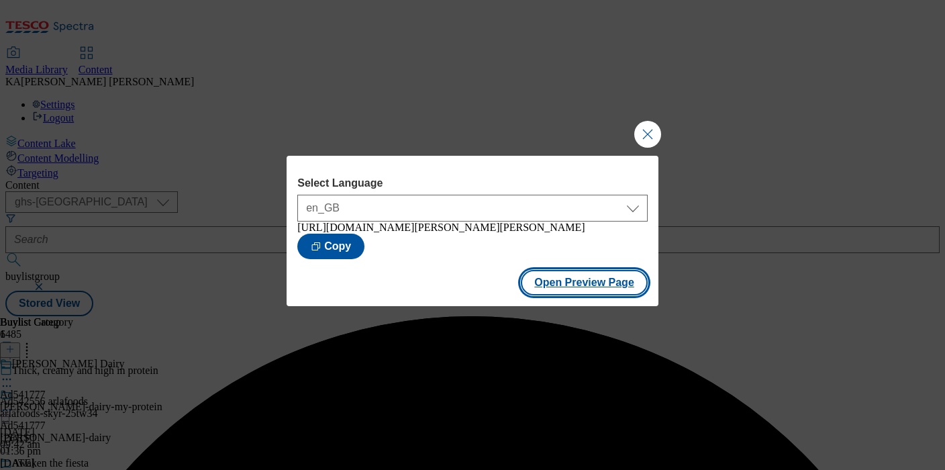
click at [548, 295] on button "Open Preview Page" at bounding box center [584, 283] width 127 height 26
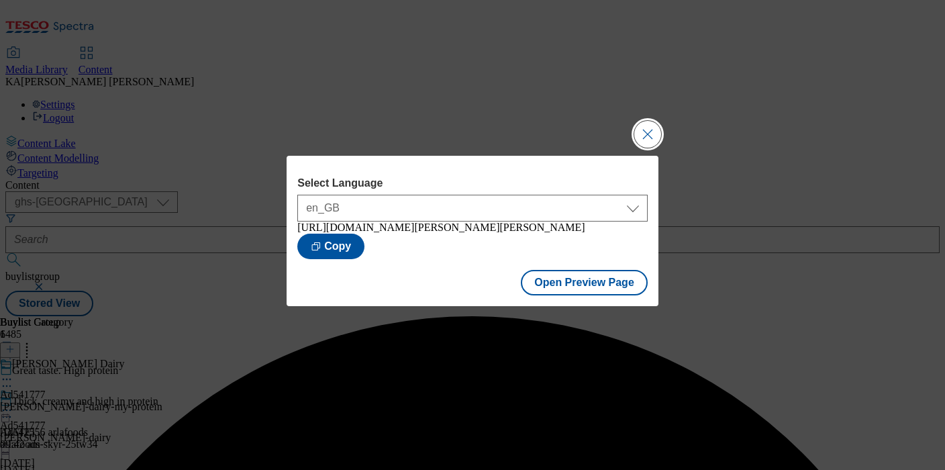
click at [642, 122] on button "Close Modal" at bounding box center [647, 134] width 27 height 27
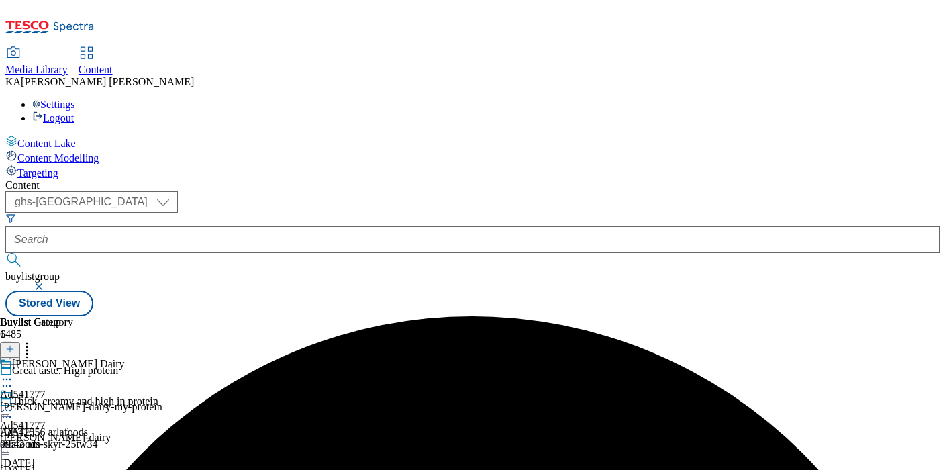
click at [5, 410] on circle at bounding box center [4, 411] width 2 height 2
click at [312, 316] on div "Buylist Group 6485 Great taste. High protein Thick, creamy and high in protein …" at bounding box center [472, 316] width 935 height 0
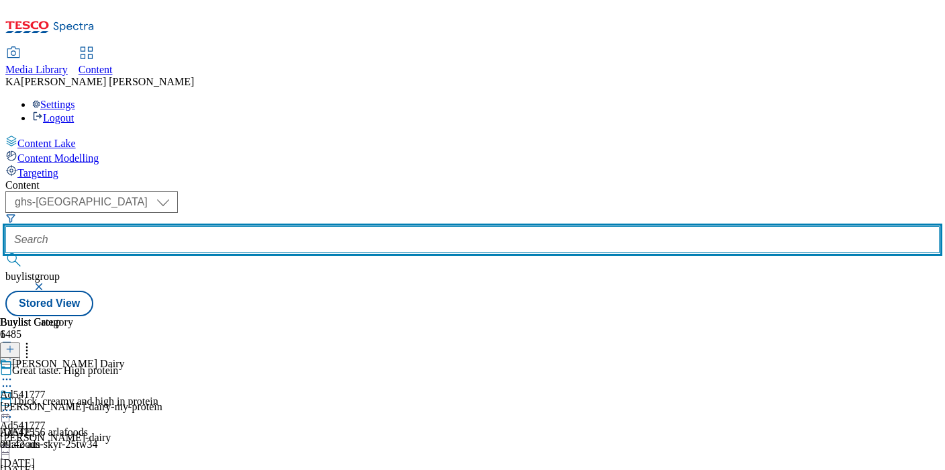
click at [295, 226] on input "text" at bounding box center [472, 239] width 935 height 27
paste input "[PERSON_NAME]-dairy-greek-style-25tw34"
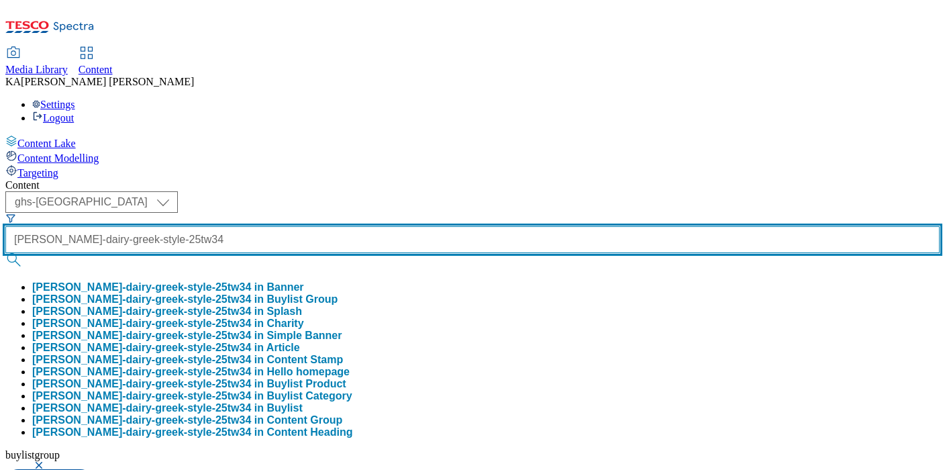
scroll to position [0, 40]
type input "[PERSON_NAME]-dairy-greek-style-25tw34"
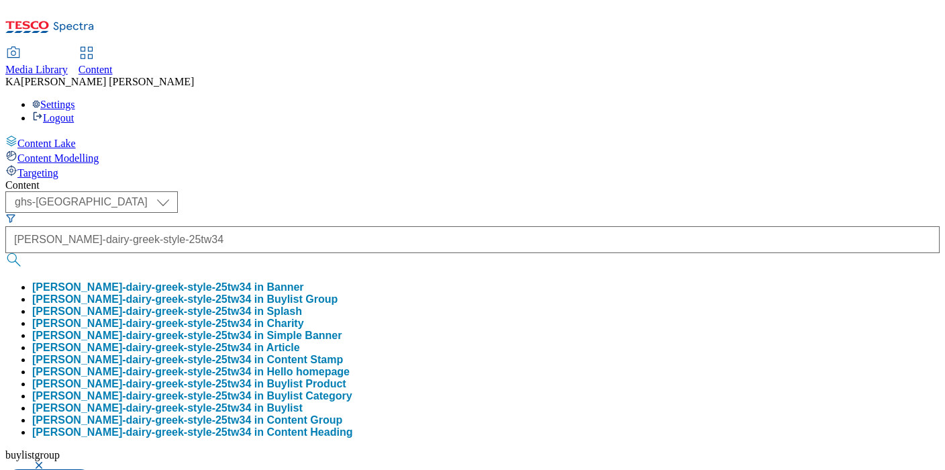
scroll to position [0, 0]
click at [298, 293] on button "[PERSON_NAME]-dairy-greek-style-25tw34 in Buylist Group" at bounding box center [184, 299] width 305 height 12
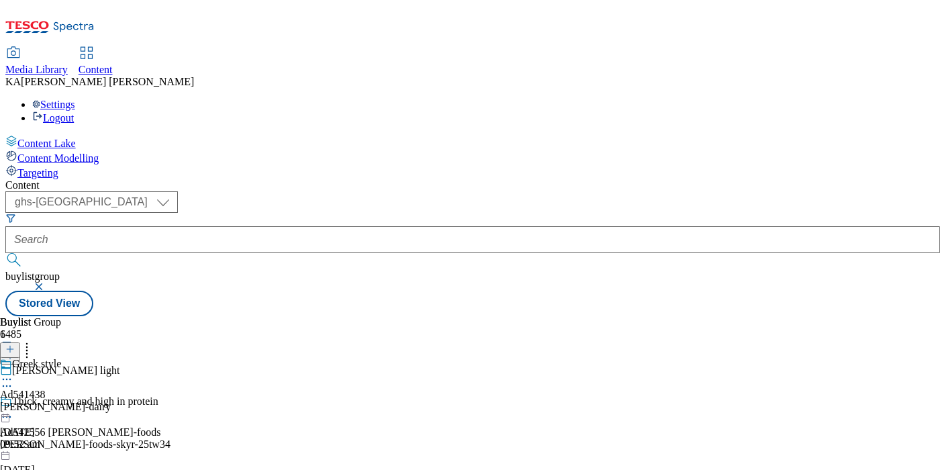
click at [5, 379] on circle at bounding box center [4, 380] width 2 height 2
click at [57, 403] on span "Edit" at bounding box center [49, 408] width 15 height 10
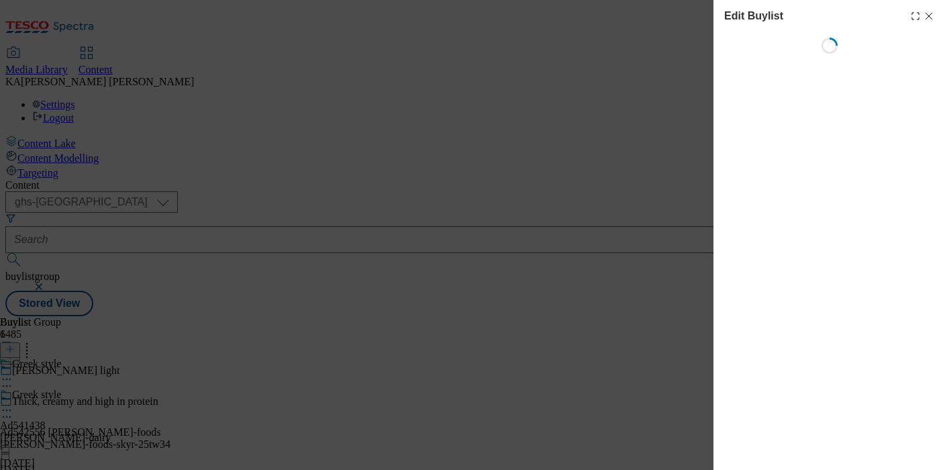
select select "tactical"
select select "supplier funded short term 1-3 weeks"
select select "Banner"
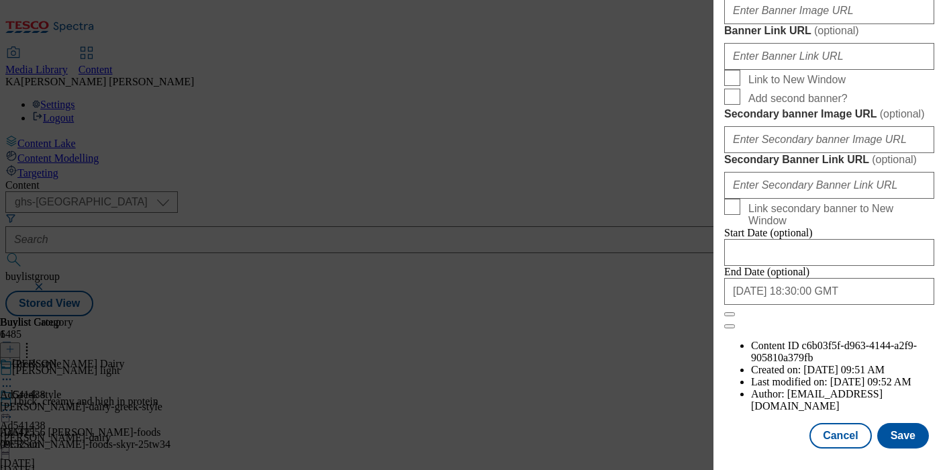
scroll to position [1187, 0]
click at [775, 24] on input "Banner Image URL ( optional )" at bounding box center [829, 10] width 210 height 27
paste input "[URL][DOMAIN_NAME]"
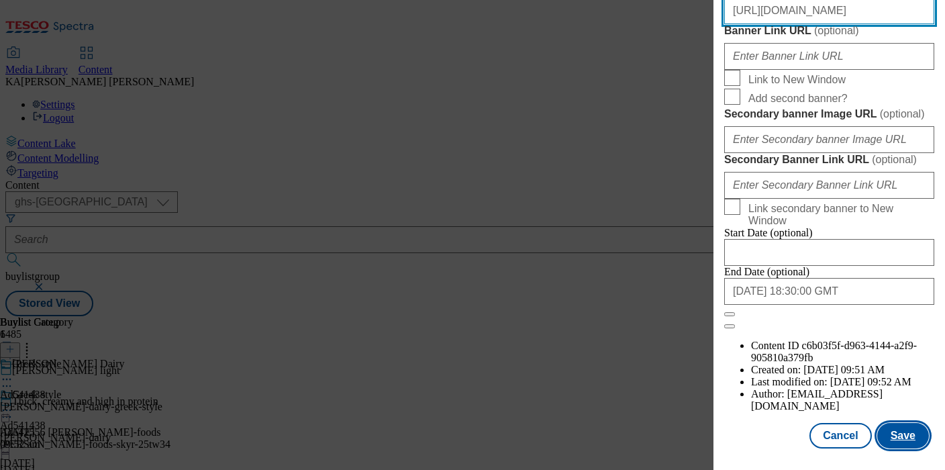
type input "[URL][DOMAIN_NAME]"
click at [898, 434] on button "Save" at bounding box center [903, 436] width 52 height 26
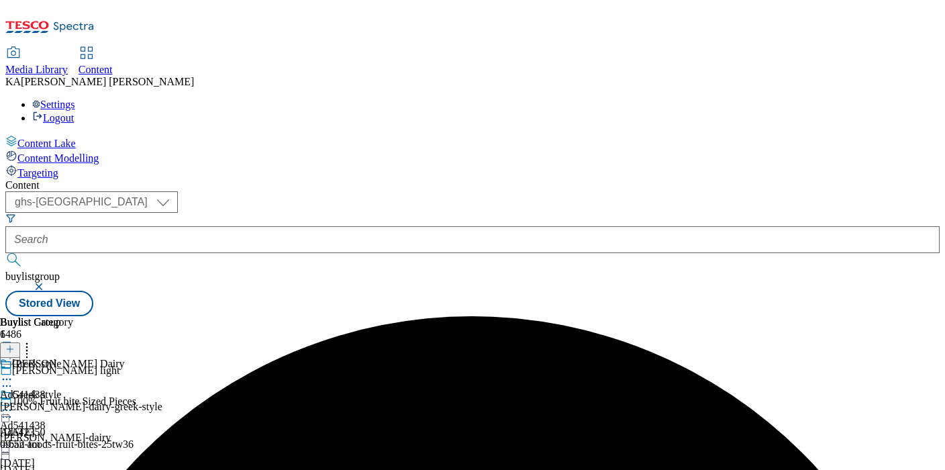
click at [13, 403] on icon at bounding box center [6, 409] width 13 height 13
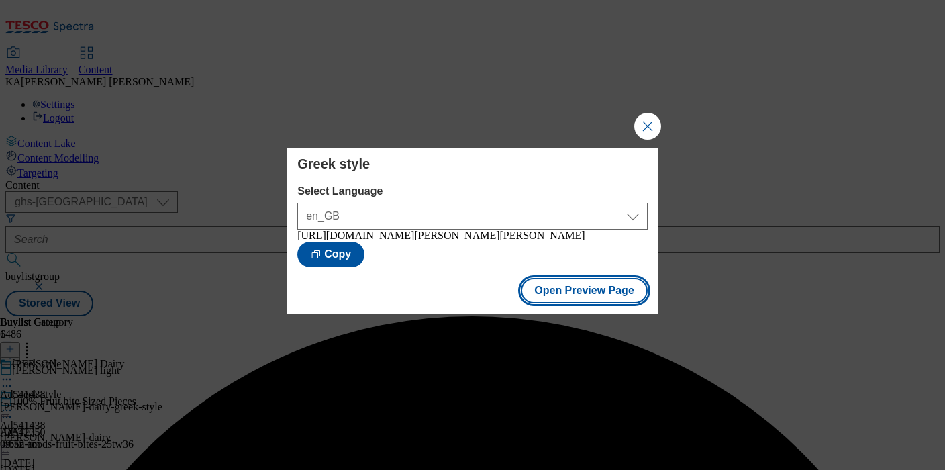
click at [540, 303] on button "Open Preview Page" at bounding box center [584, 291] width 127 height 26
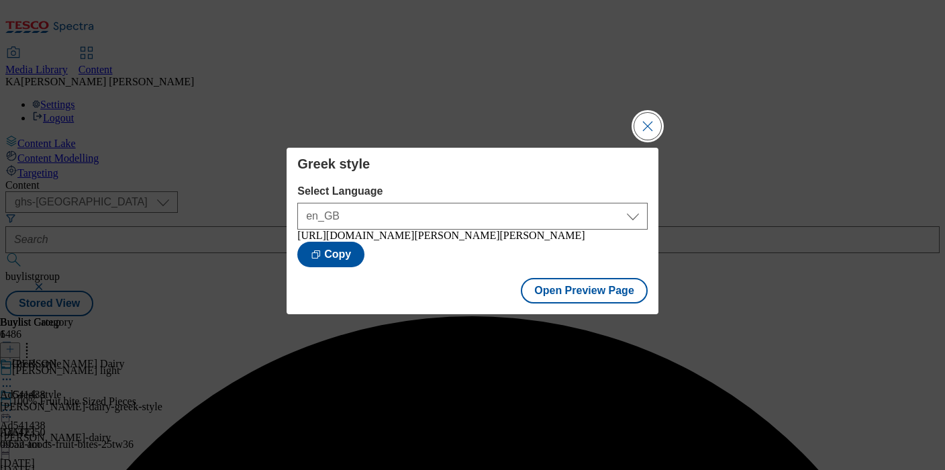
click at [636, 120] on button "Close Modal" at bounding box center [647, 126] width 27 height 27
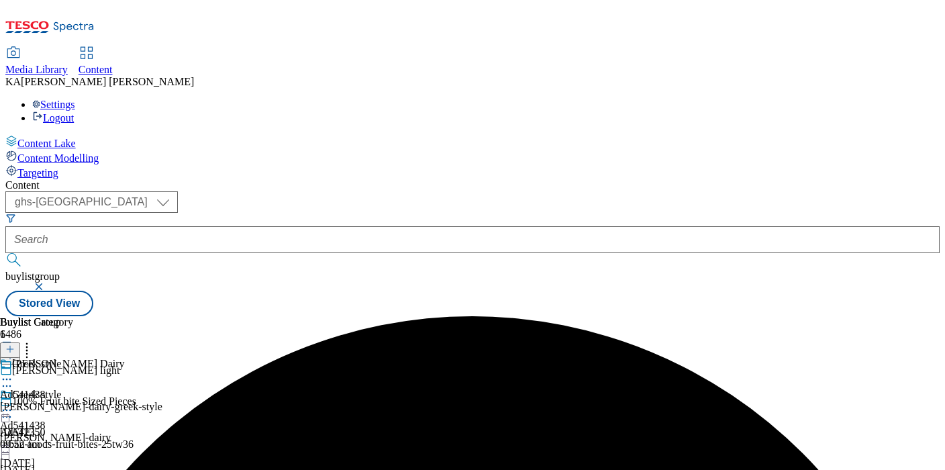
click at [13, 403] on icon at bounding box center [6, 409] width 13 height 13
